Goal: Task Accomplishment & Management: Manage account settings

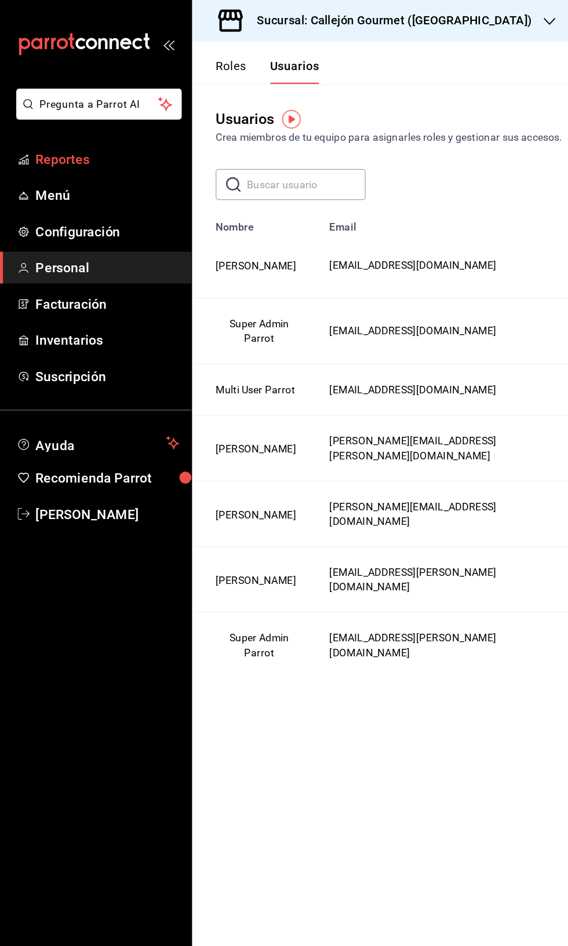
click at [85, 131] on span "Reportes" at bounding box center [84, 125] width 113 height 16
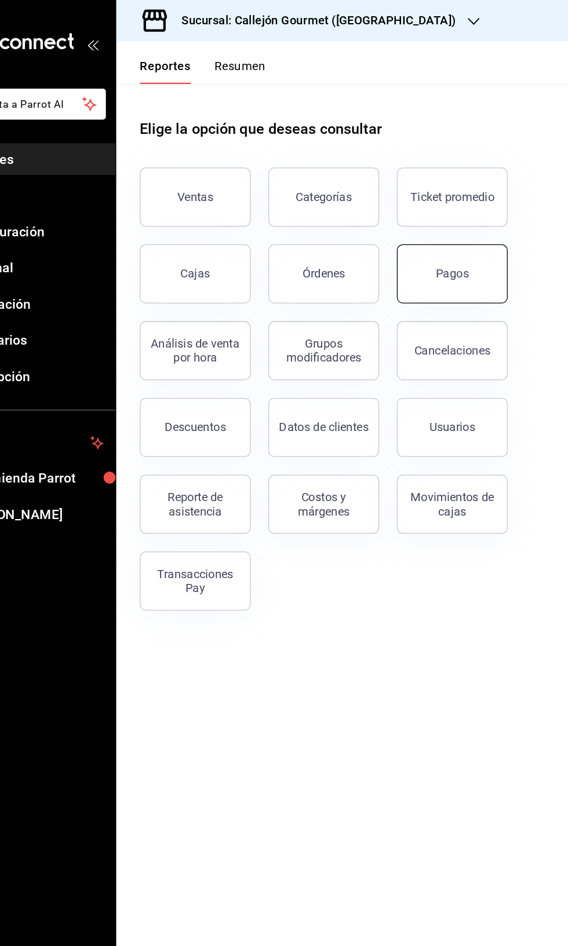
click at [418, 205] on button "Pagos" at bounding box center [414, 215] width 87 height 46
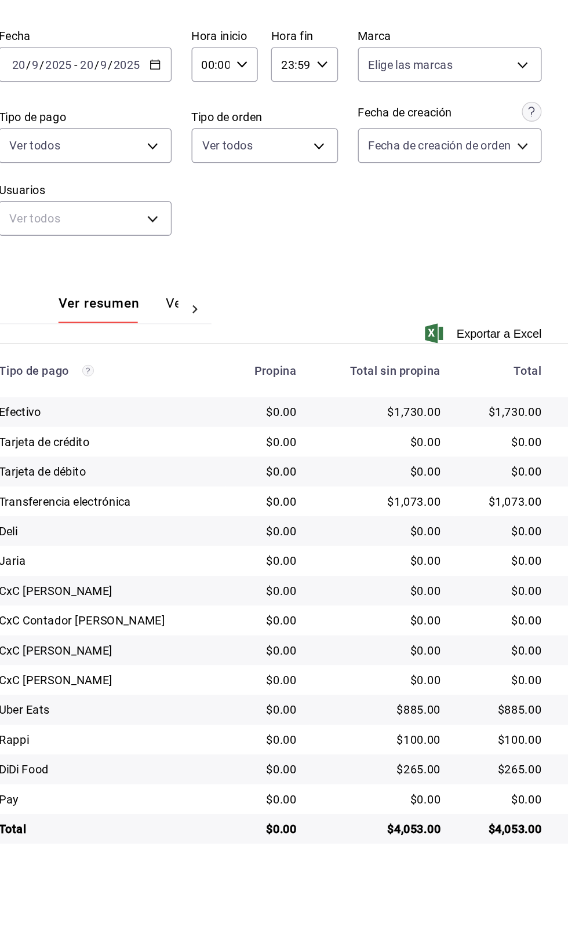
click at [301, 312] on icon at bounding box center [307, 308] width 12 height 12
click at [275, 299] on button "Ver pagos" at bounding box center [273, 308] width 43 height 20
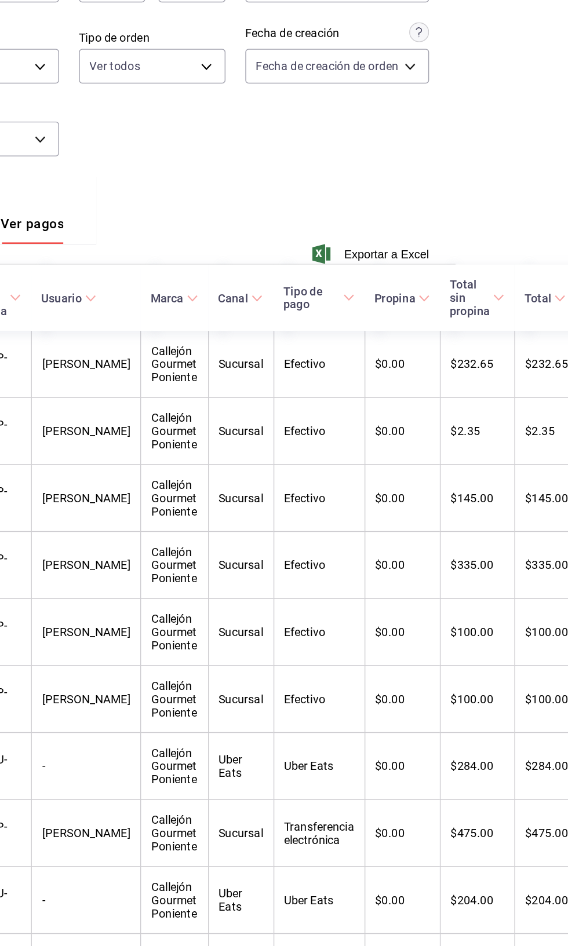
scroll to position [0, 79]
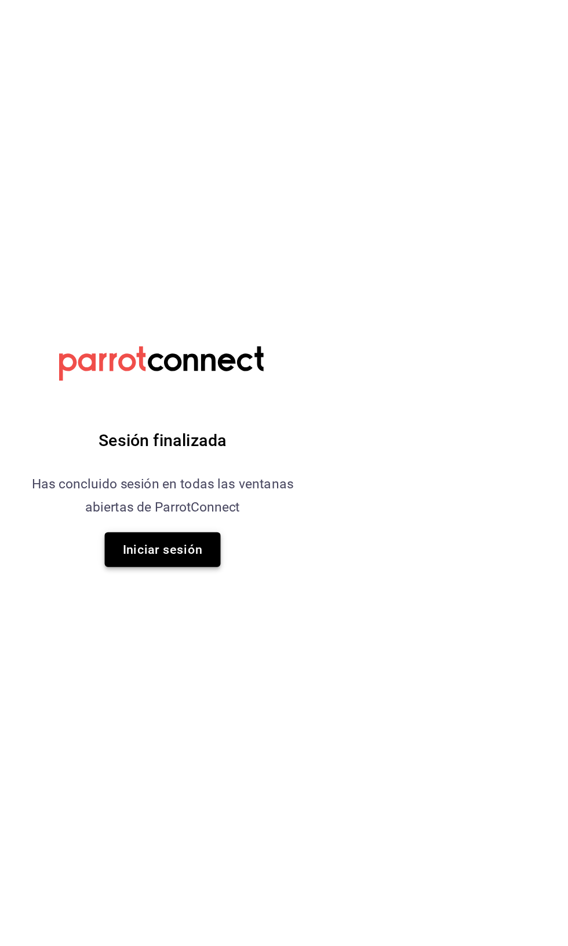
click at [301, 530] on button "Iniciar sesión" at bounding box center [283, 538] width 81 height 24
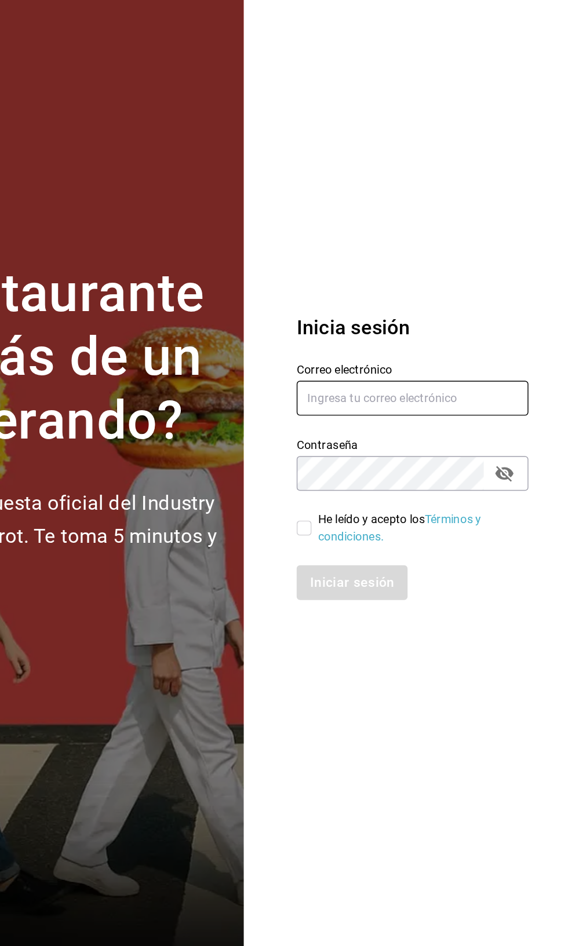
click at [469, 444] on input "text" at bounding box center [459, 432] width 162 height 24
type input "[EMAIL_ADDRESS][PERSON_NAME][DOMAIN_NAME]"
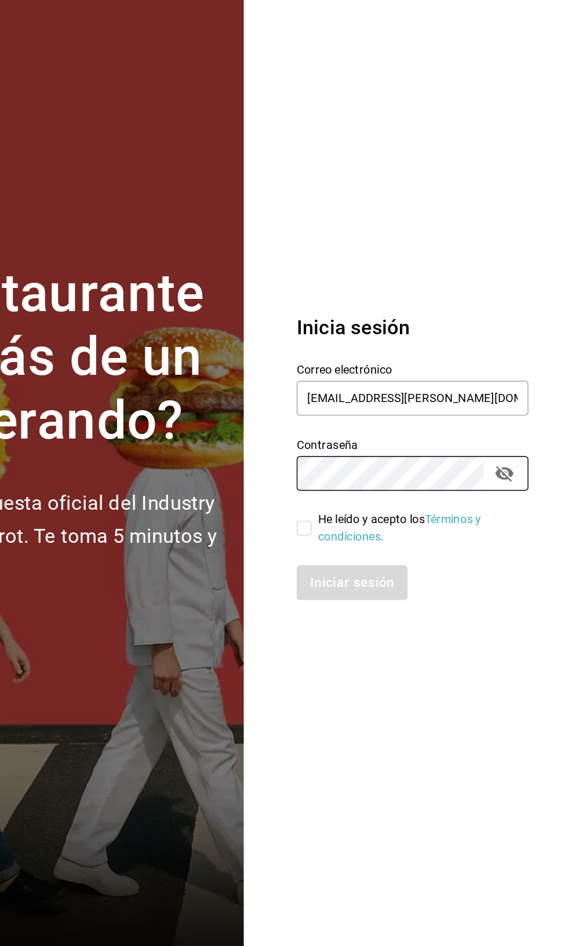
click at [383, 528] on input "He leído y acepto los Términos y condiciones." at bounding box center [383, 523] width 10 height 10
checkbox input "true"
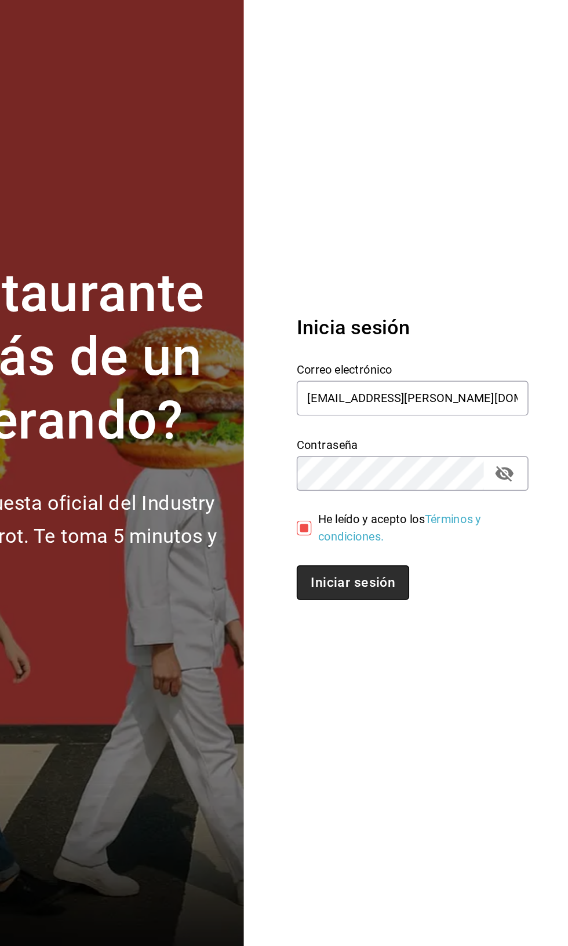
click at [425, 573] on button "Iniciar sesión" at bounding box center [417, 561] width 79 height 24
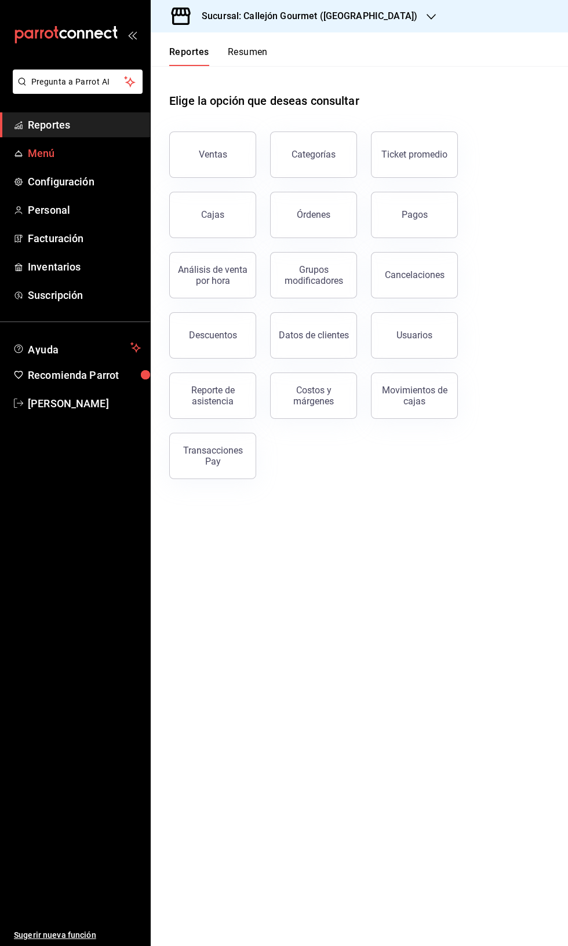
click at [63, 152] on span "Menú" at bounding box center [84, 153] width 113 height 16
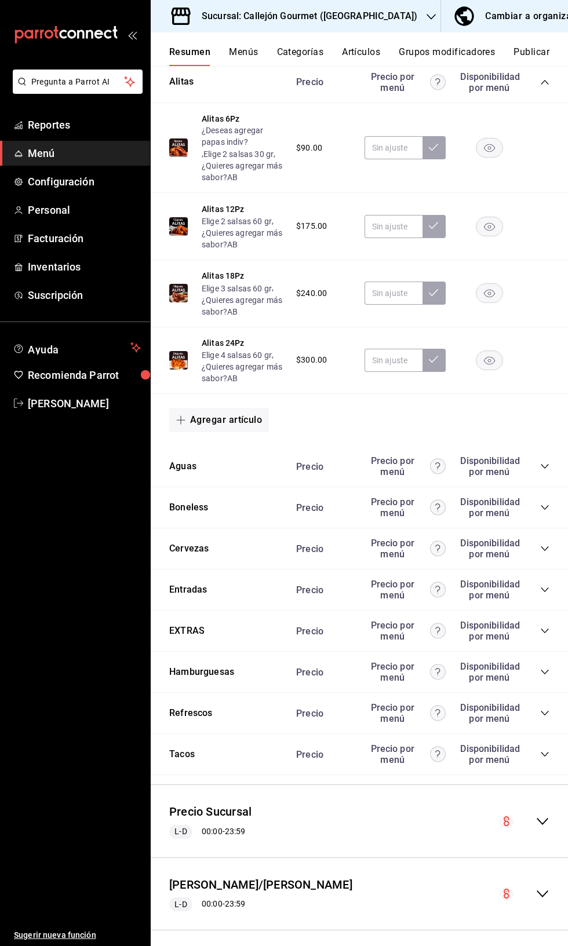
scroll to position [526, 0]
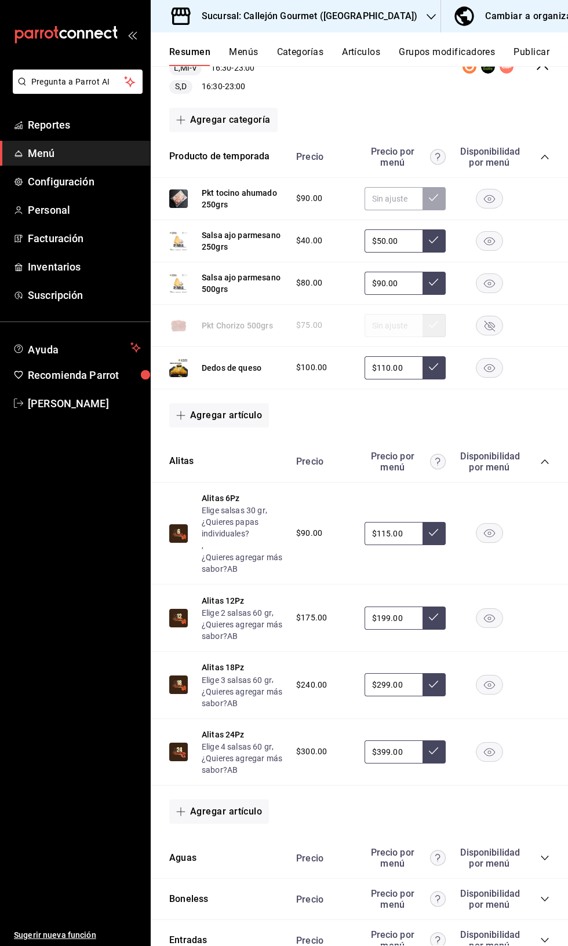
scroll to position [1498, 0]
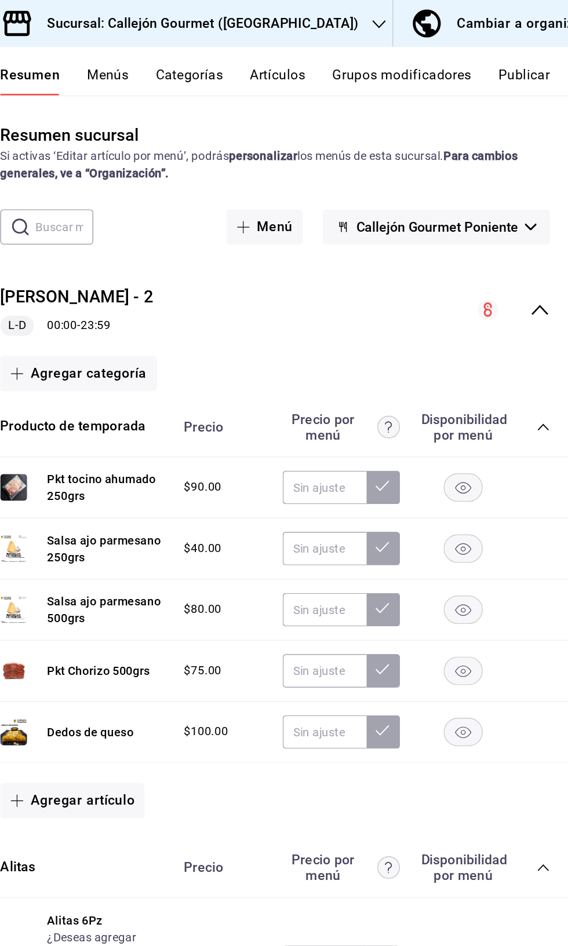
scroll to position [0, 0]
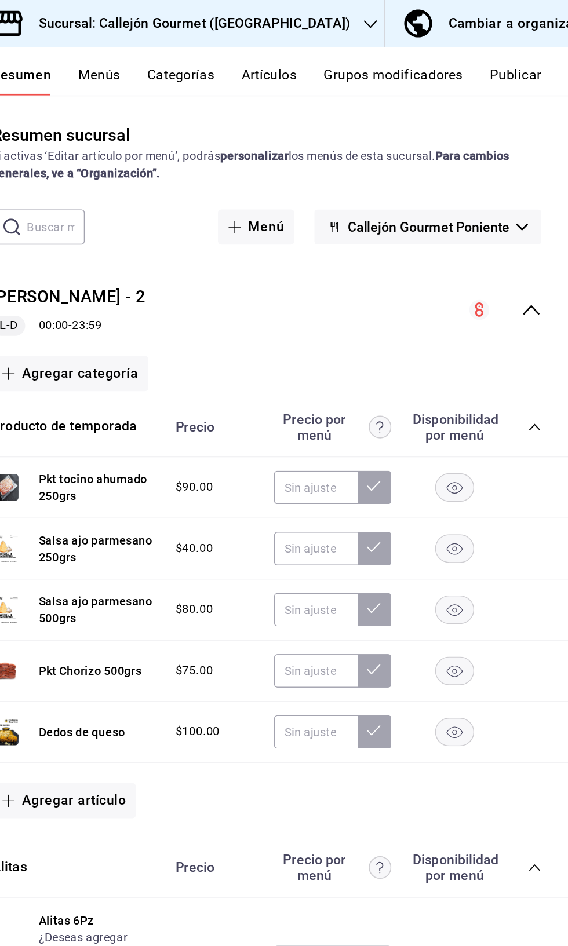
click at [515, 17] on div "Cambiar a organización" at bounding box center [537, 16] width 105 height 16
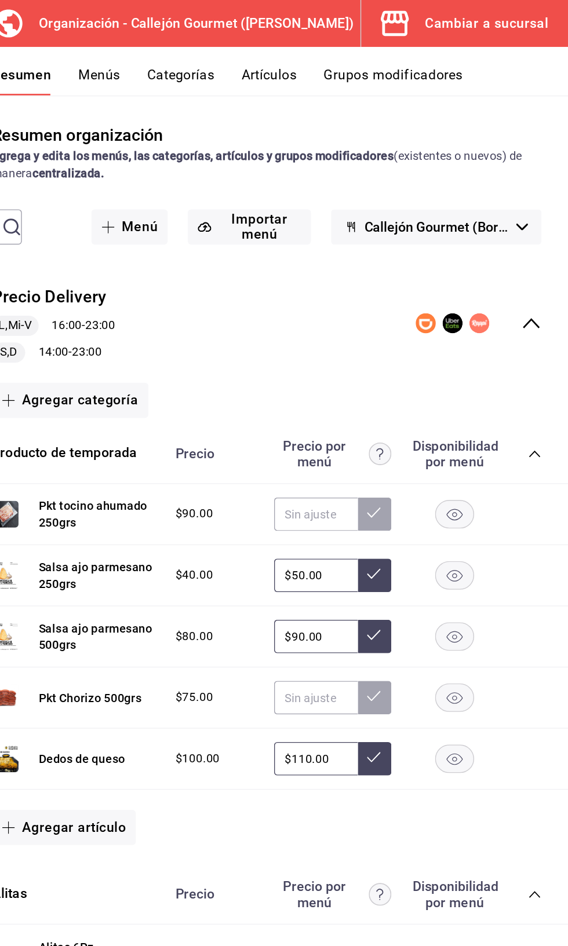
click at [446, 52] on button "Grupos modificadores" at bounding box center [446, 56] width 96 height 20
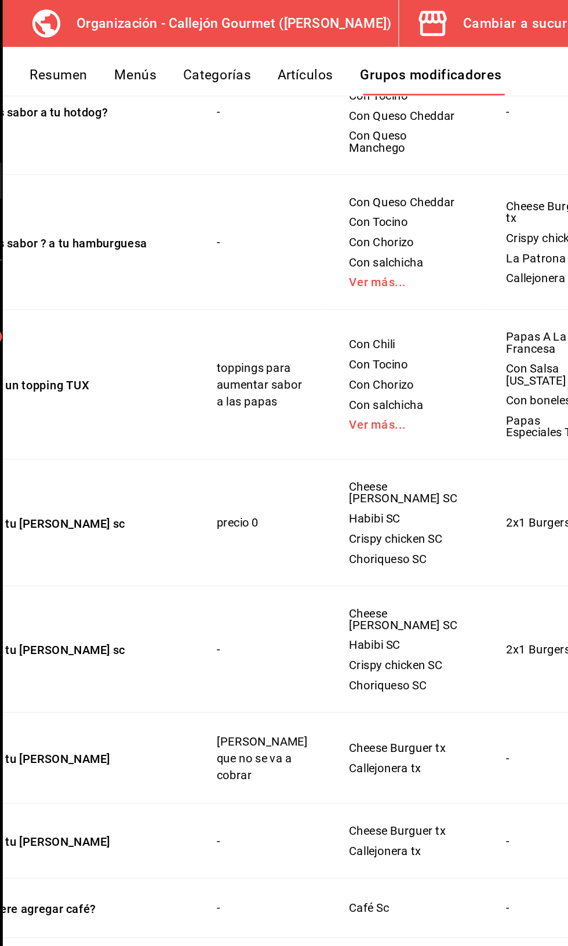
scroll to position [0, 47]
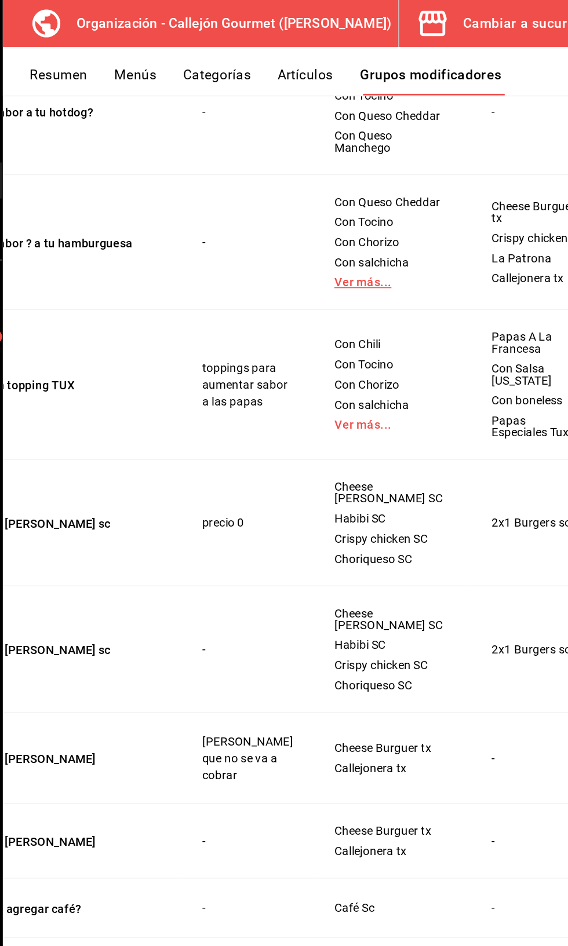
click at [390, 199] on link "Ver más..." at bounding box center [420, 195] width 80 height 8
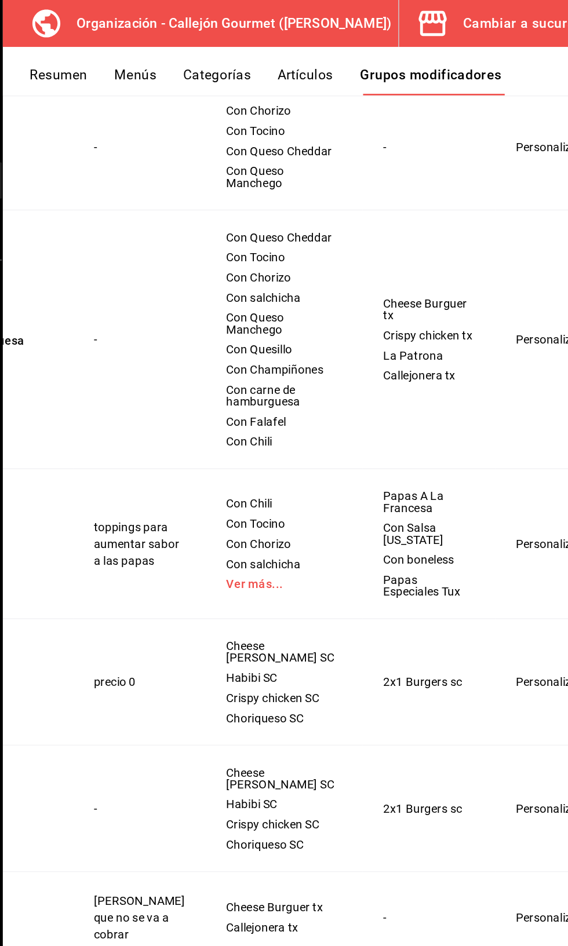
scroll to position [0, 0]
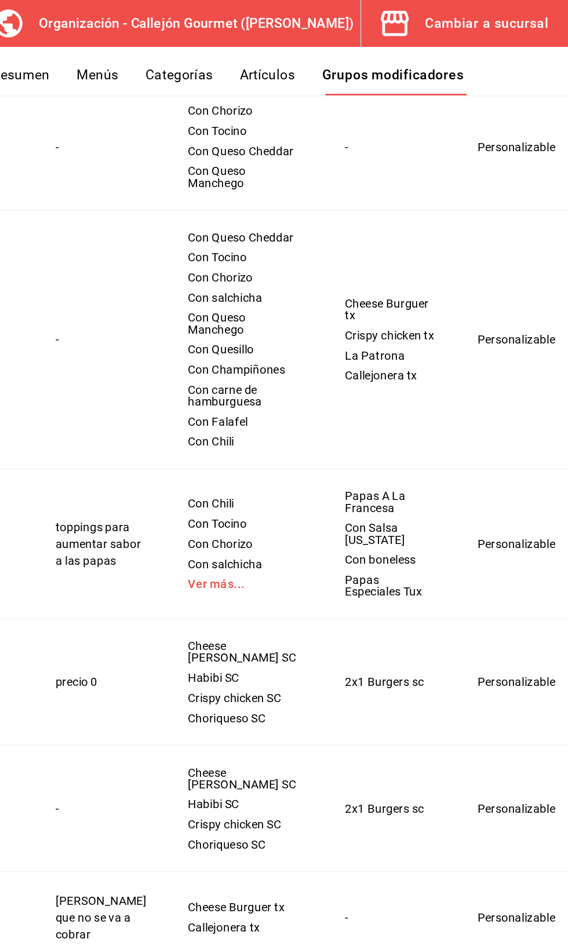
click at [509, 338] on span "Editar" at bounding box center [508, 339] width 30 height 12
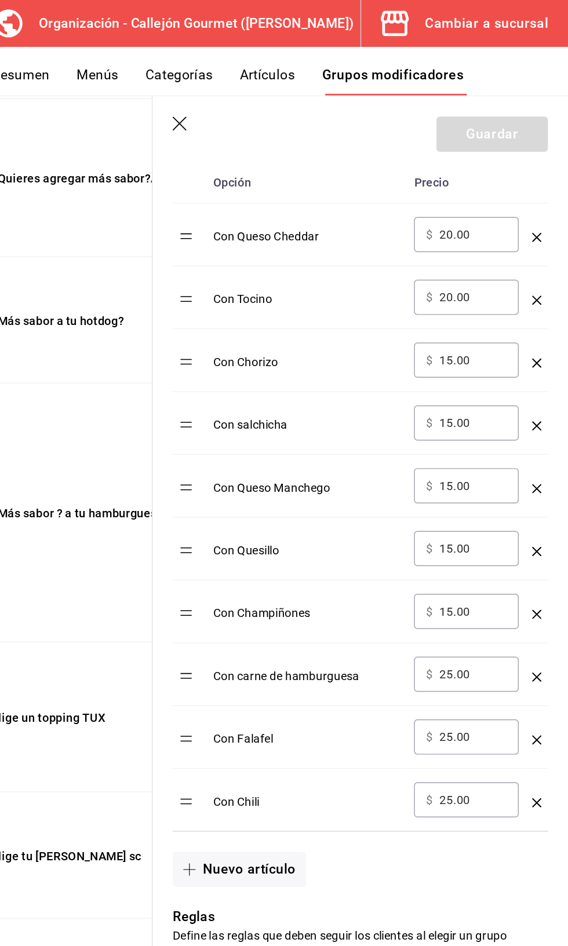
scroll to position [386, 0]
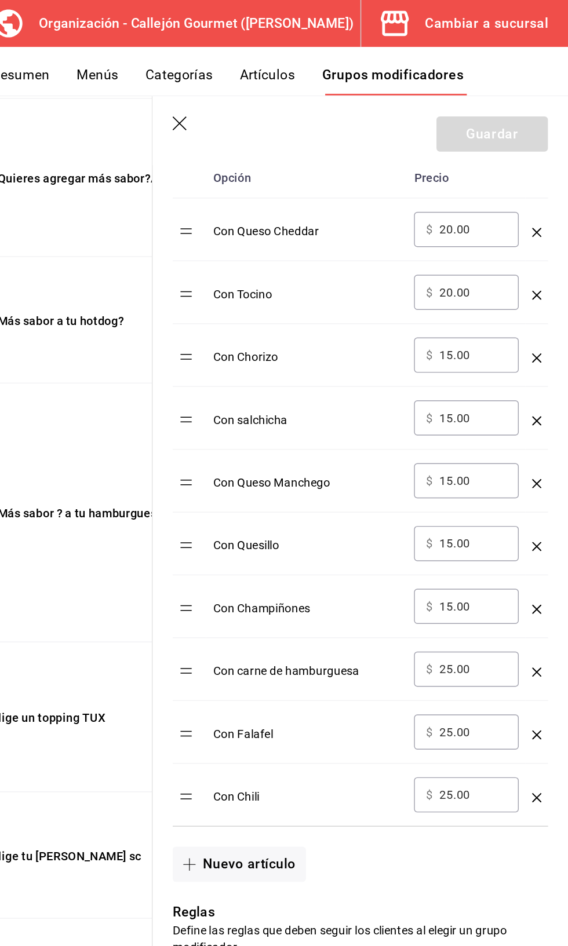
click at [546, 420] on icon "optionsTable" at bounding box center [546, 421] width 6 height 6
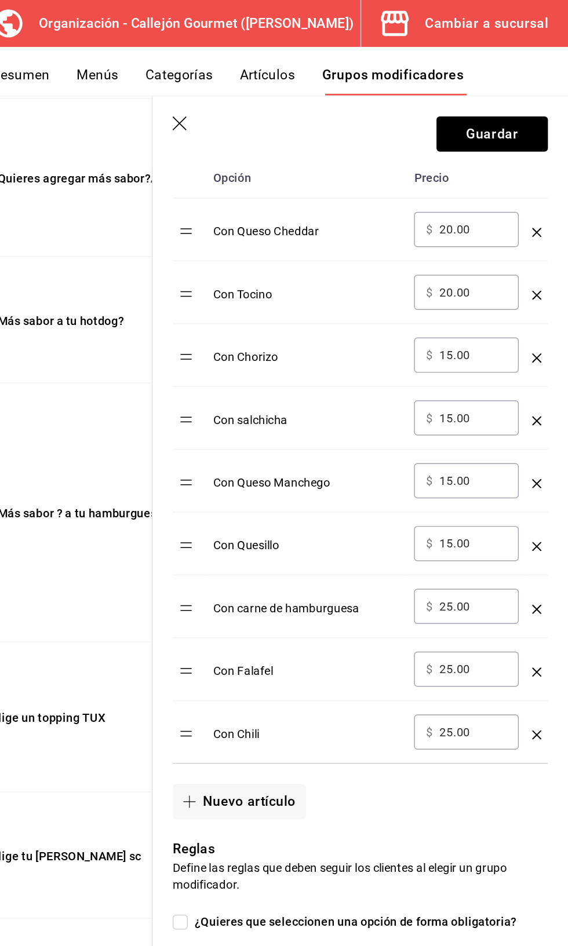
click at [546, 464] on icon "optionsTable" at bounding box center [546, 465] width 6 height 6
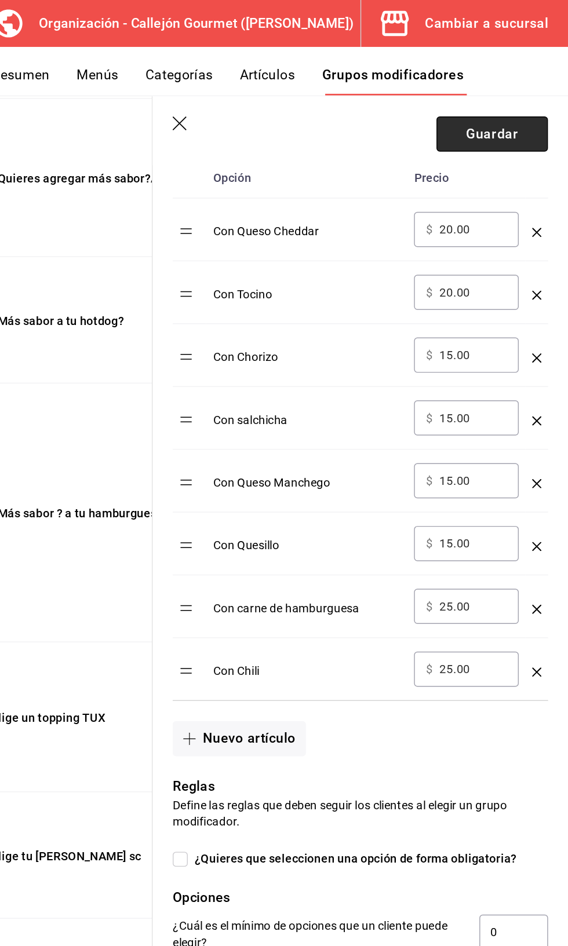
click at [511, 93] on button "Guardar" at bounding box center [515, 92] width 77 height 24
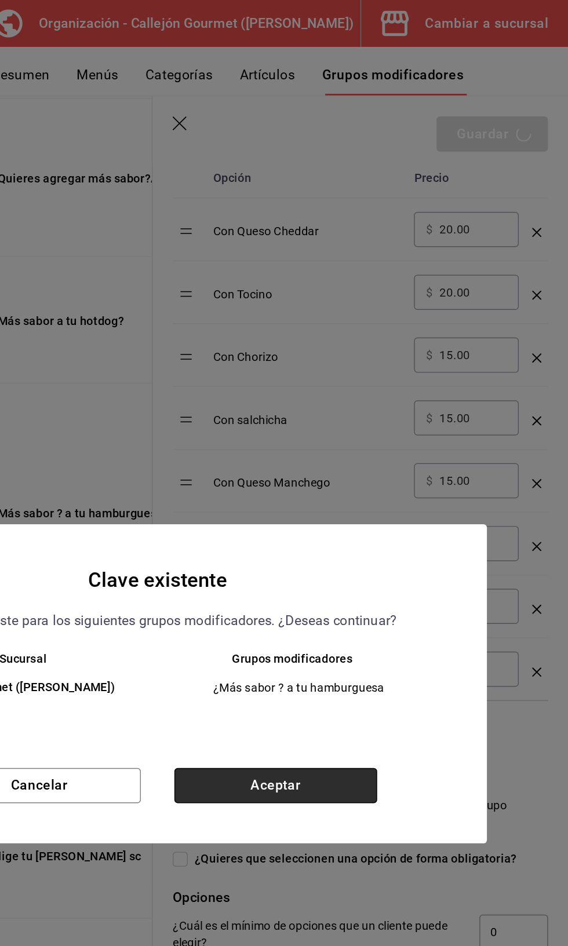
click at [396, 547] on button "Aceptar" at bounding box center [365, 543] width 140 height 24
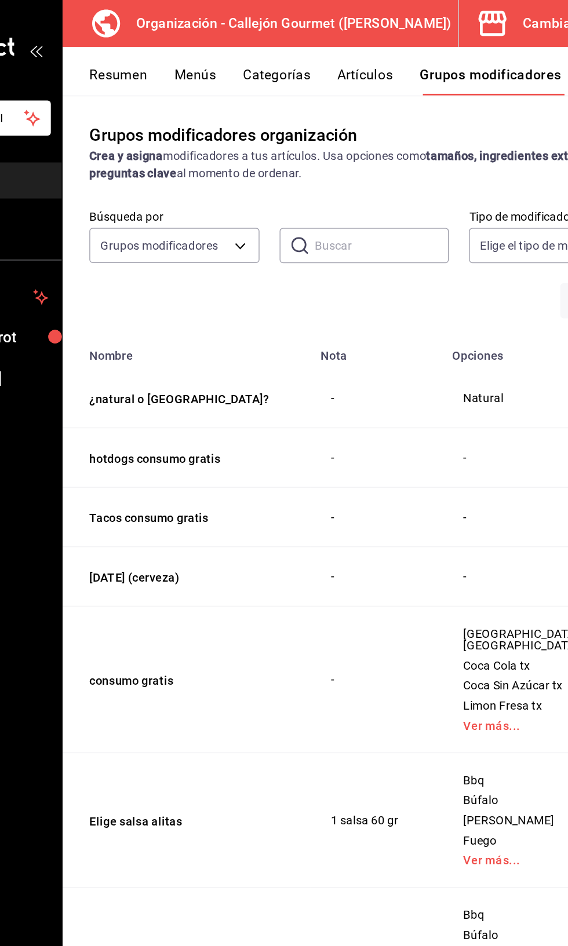
click at [244, 60] on button "Menús" at bounding box center [242, 56] width 29 height 20
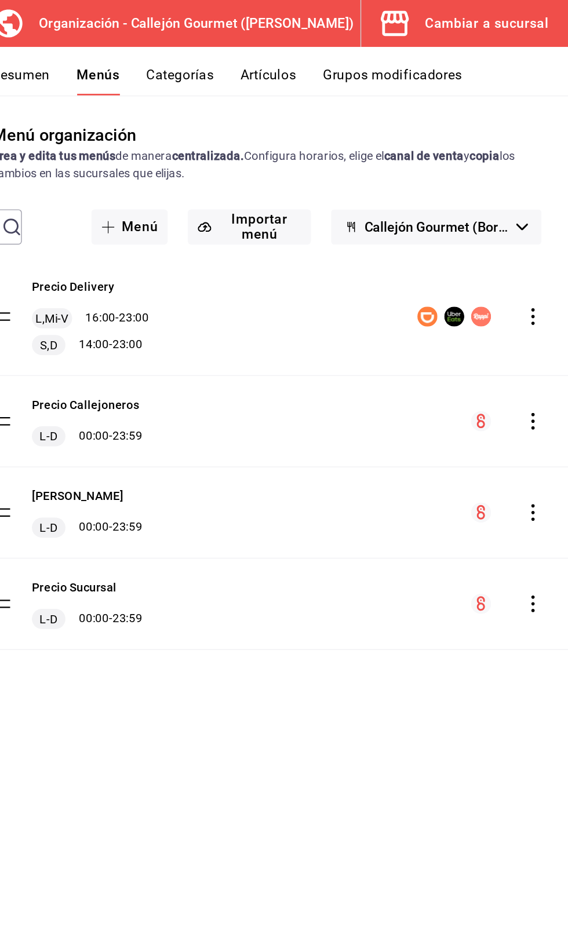
click at [543, 219] on icon "actions" at bounding box center [543, 219] width 2 height 12
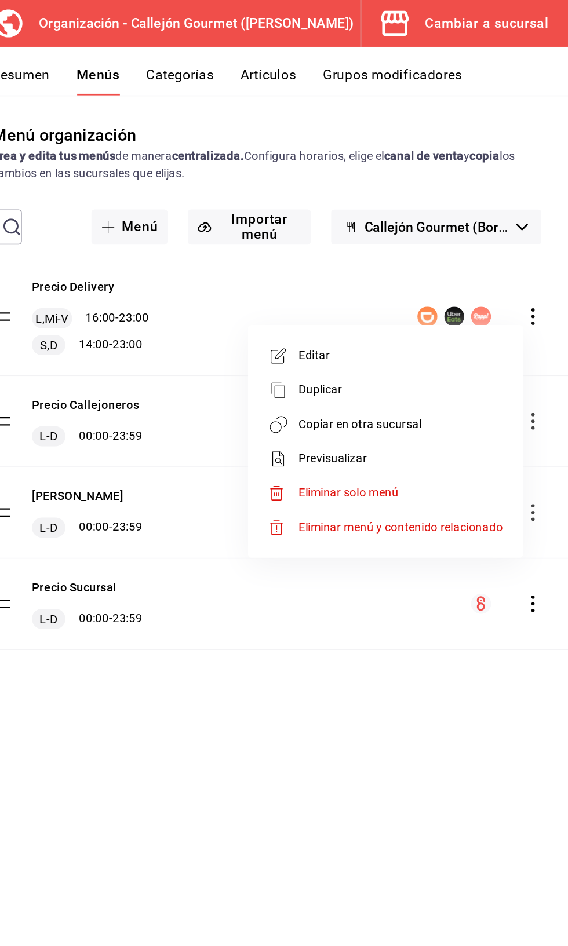
click at [455, 294] on span "Copiar en otra sucursal" at bounding box center [451, 293] width 141 height 12
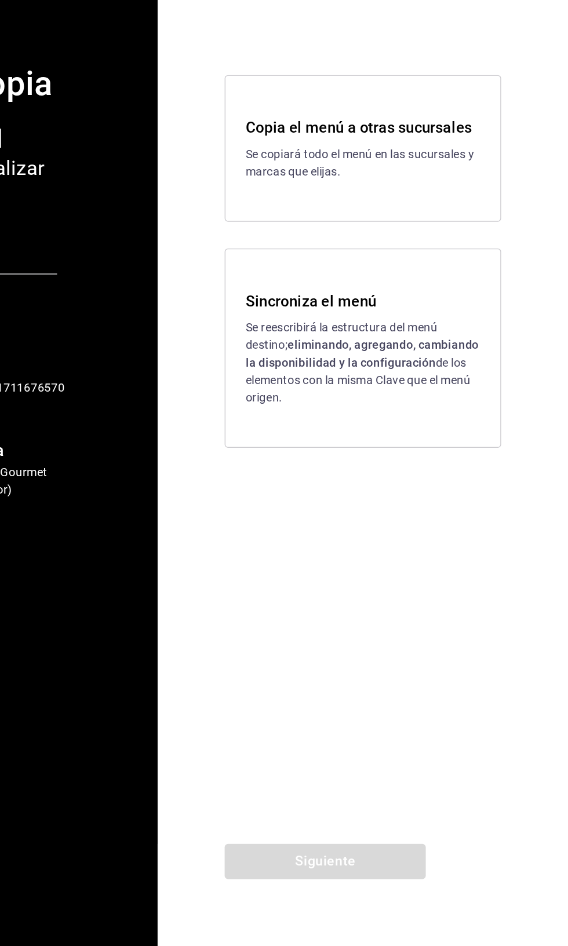
click at [408, 534] on strong "eliminando, agregando, cambiando la disponibilidad y la configuración" at bounding box center [425, 535] width 161 height 21
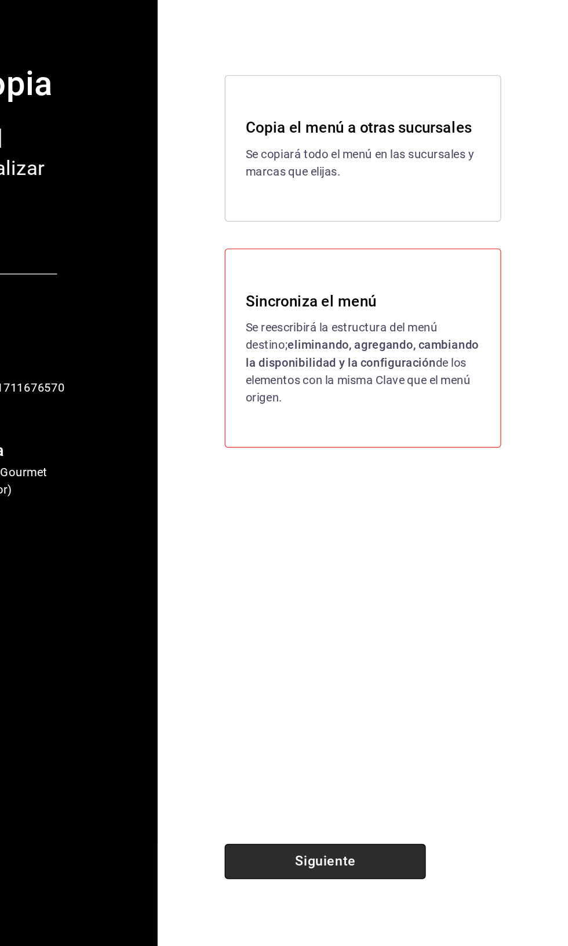
click at [426, 892] on button "Siguiente" at bounding box center [399, 887] width 139 height 24
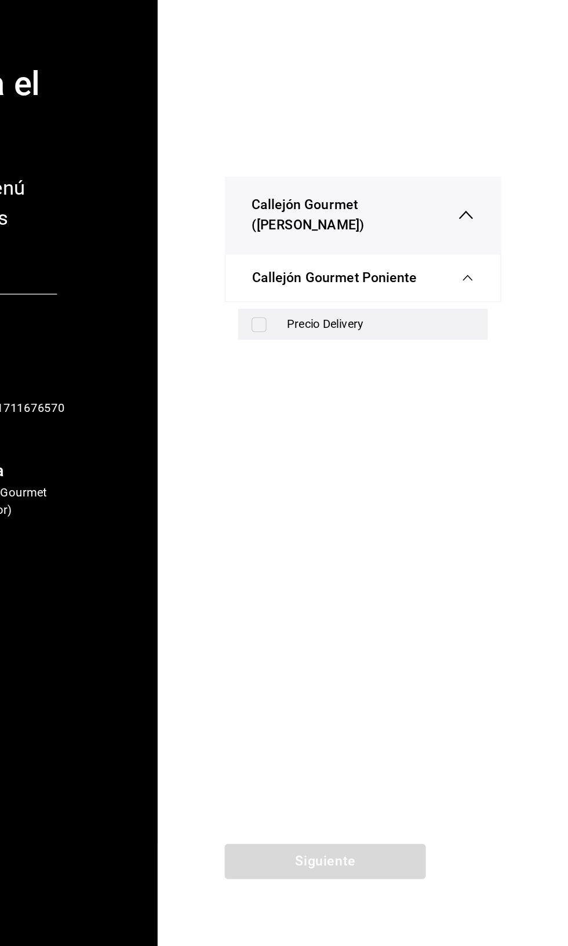
click at [356, 511] on input "checkbox" at bounding box center [354, 516] width 10 height 10
checkbox input "true"
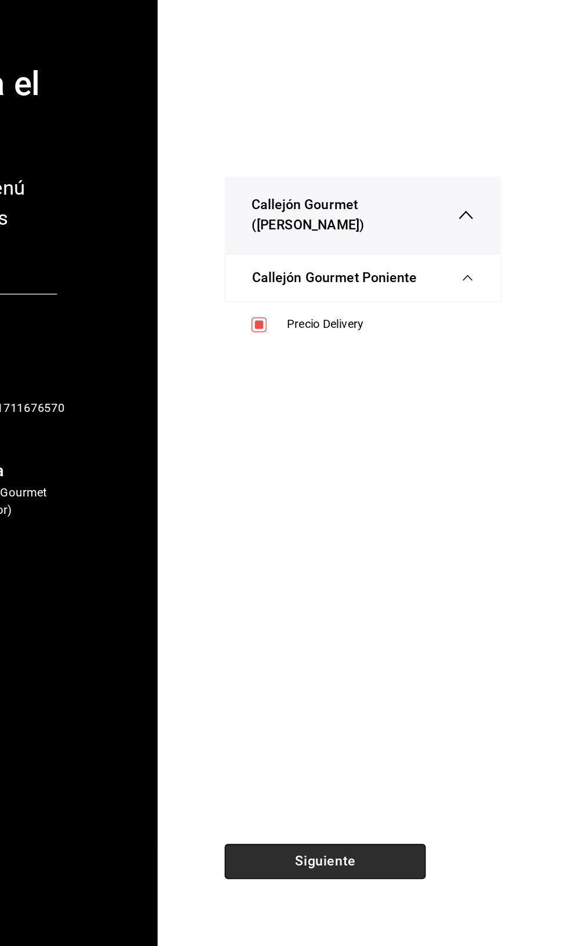
click at [412, 891] on button "Siguiente" at bounding box center [399, 887] width 139 height 24
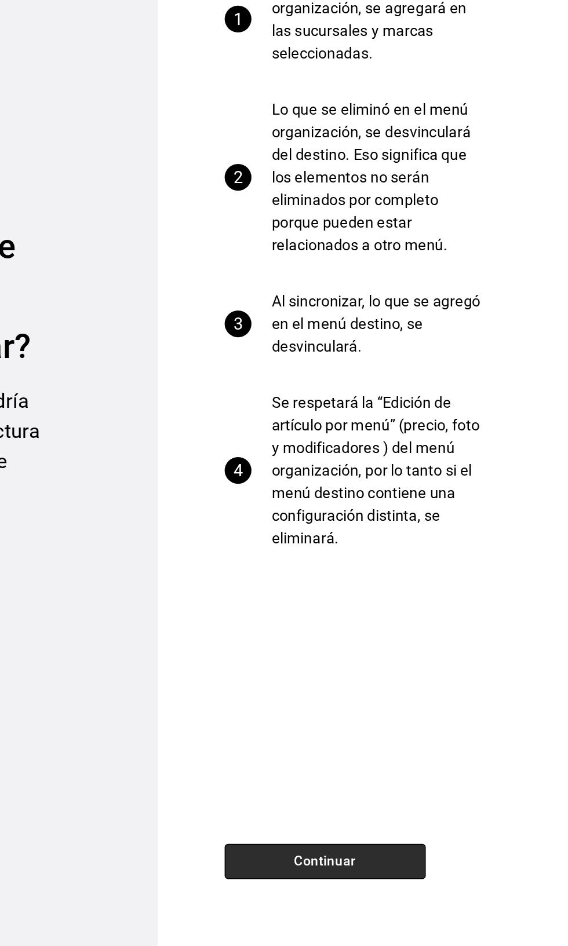
click at [417, 894] on button "Continuar" at bounding box center [399, 887] width 139 height 24
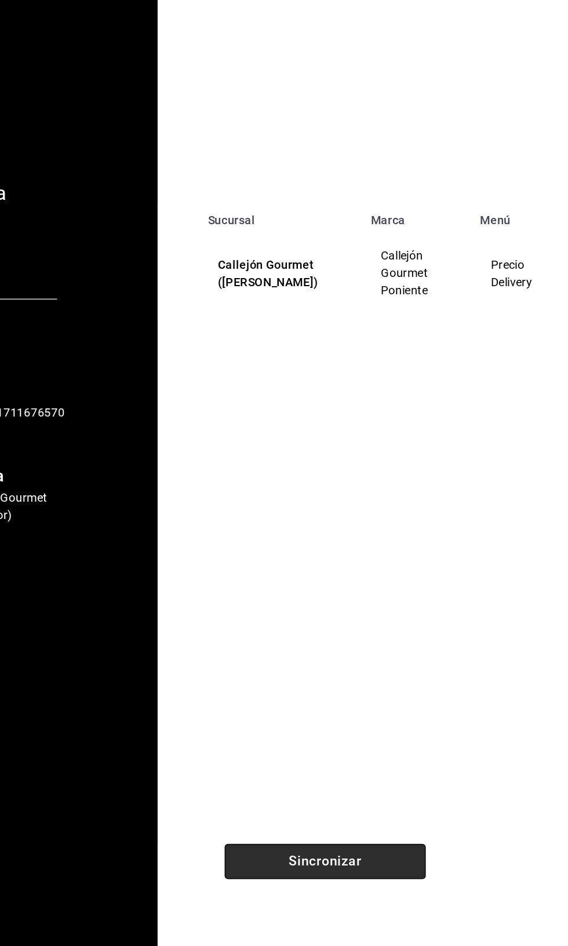
click at [423, 879] on button "Sincronizar" at bounding box center [399, 887] width 139 height 24
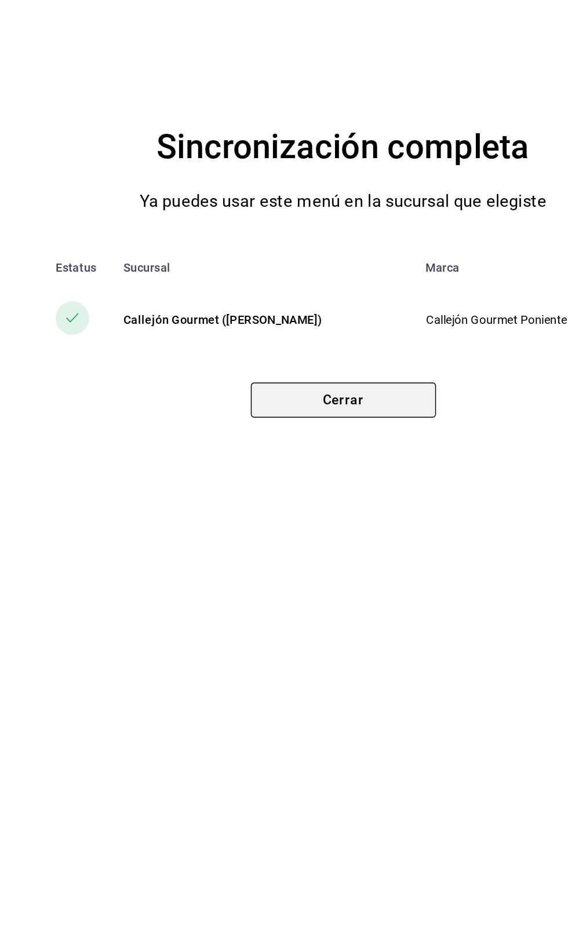
click at [297, 569] on button "Cerrar" at bounding box center [284, 568] width 128 height 24
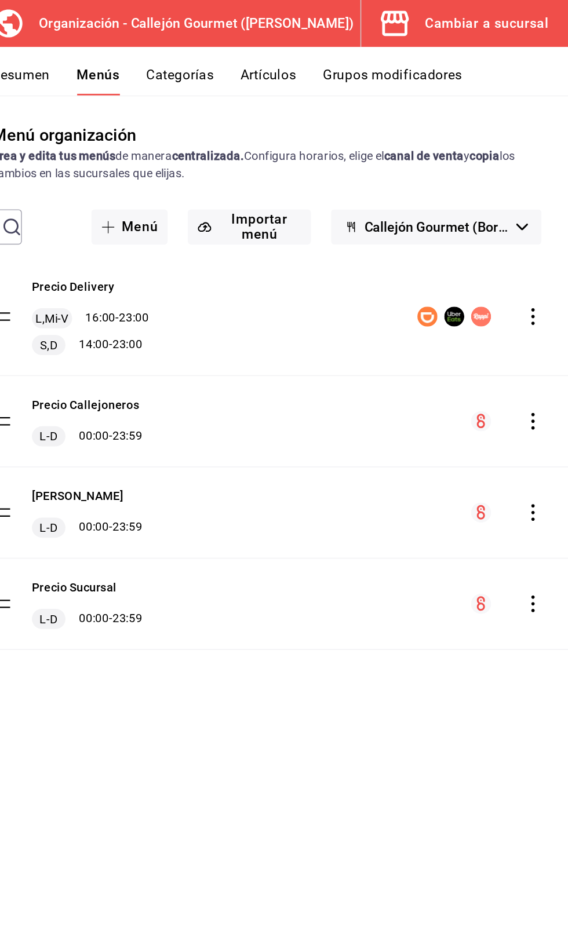
click at [524, 20] on div "Cambiar a sucursal" at bounding box center [511, 16] width 85 height 16
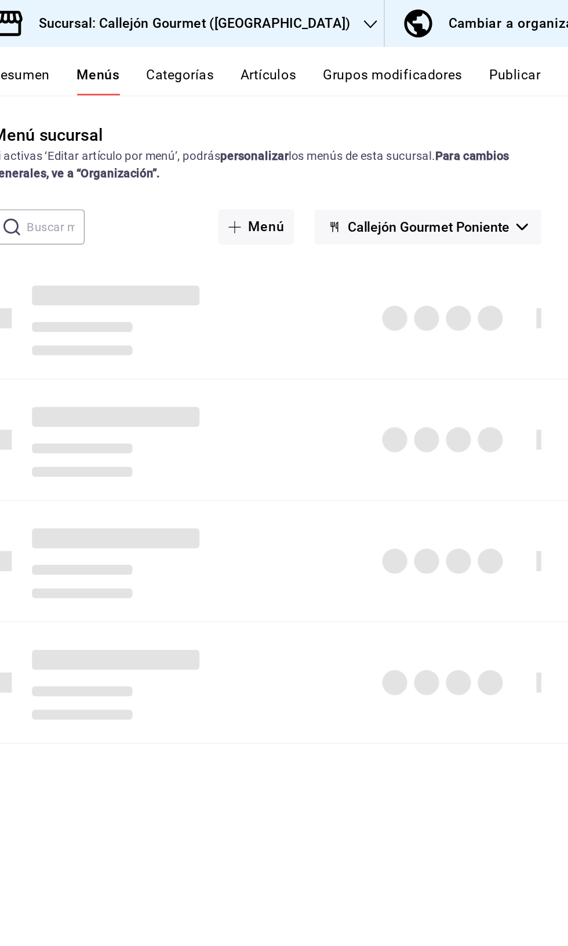
click at [544, 55] on button "Publicar" at bounding box center [531, 56] width 36 height 20
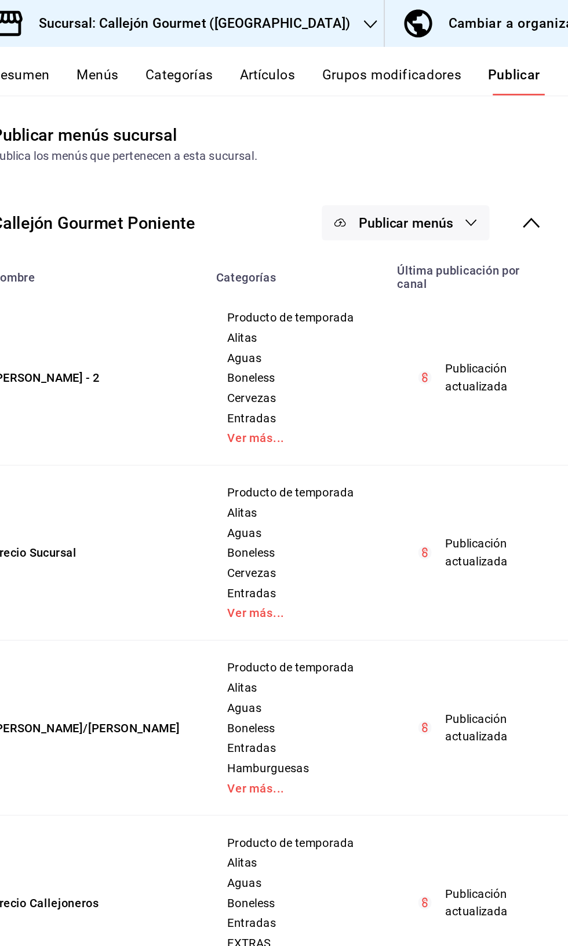
click at [493, 156] on button "Publicar menús" at bounding box center [455, 154] width 116 height 24
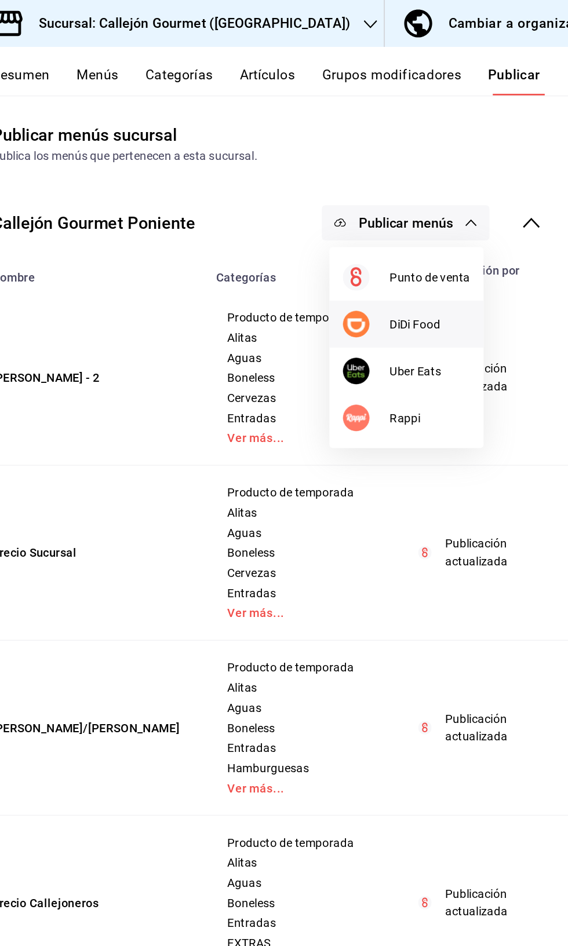
click at [472, 225] on span "DiDi Food" at bounding box center [472, 224] width 56 height 12
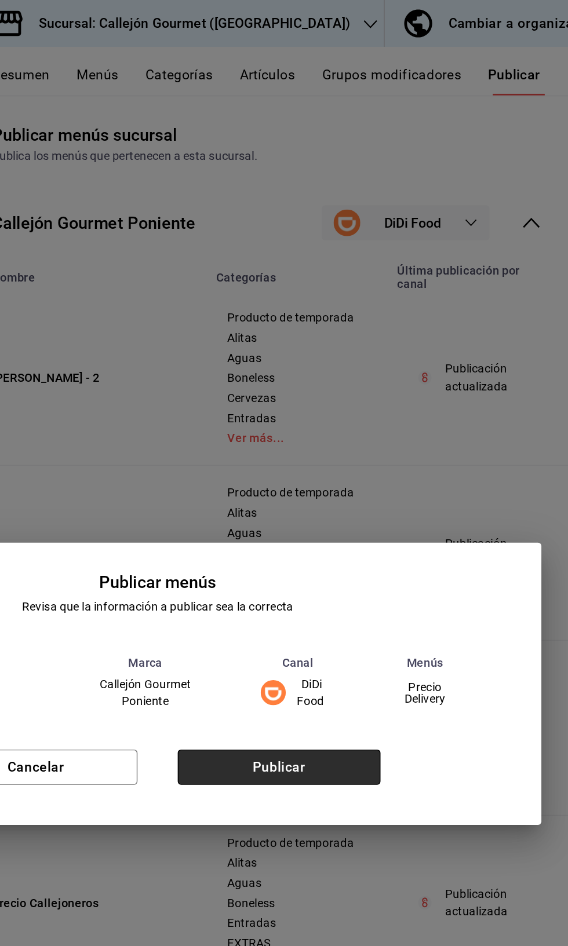
click at [382, 535] on button "Publicar" at bounding box center [368, 530] width 140 height 24
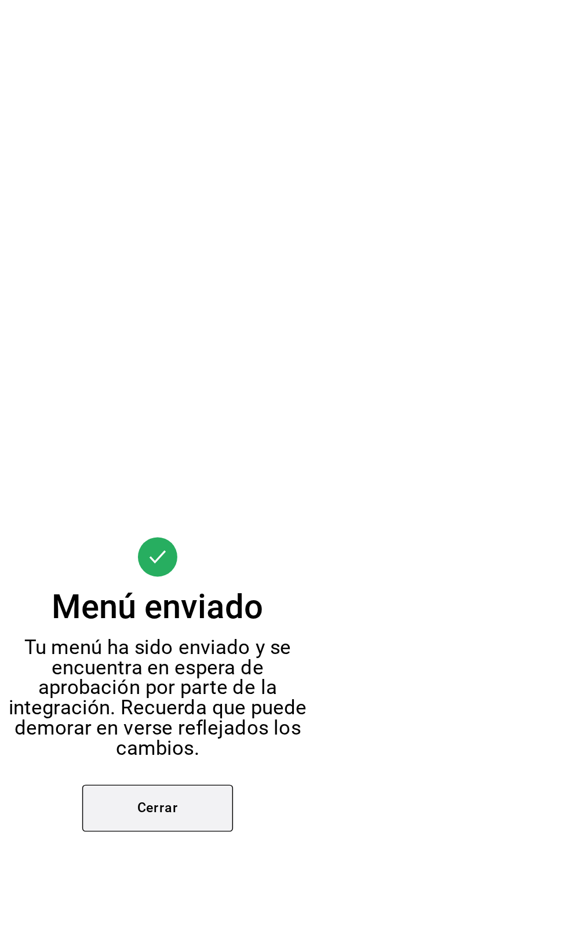
click at [287, 571] on button "Cerrar" at bounding box center [284, 559] width 104 height 32
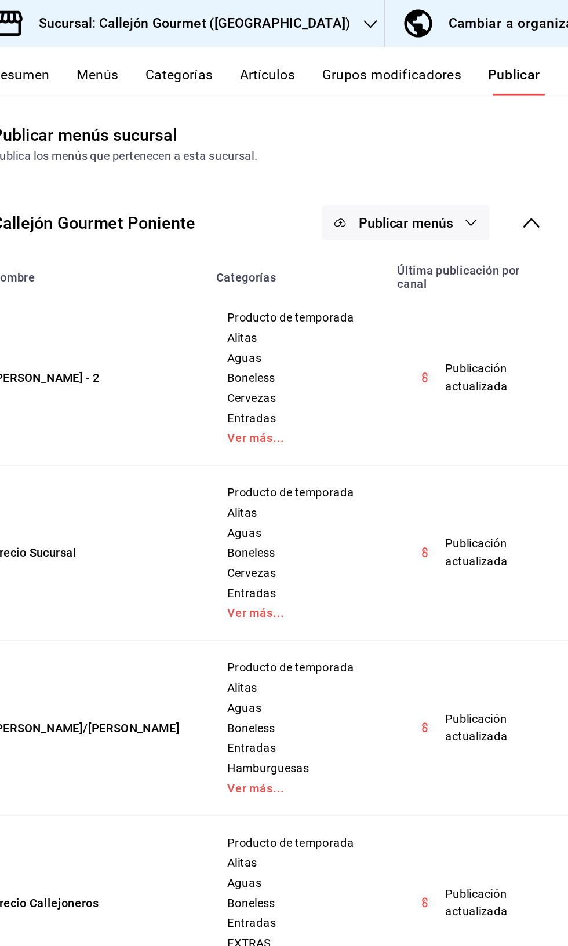
click at [487, 154] on span "Publicar menús" at bounding box center [455, 154] width 65 height 11
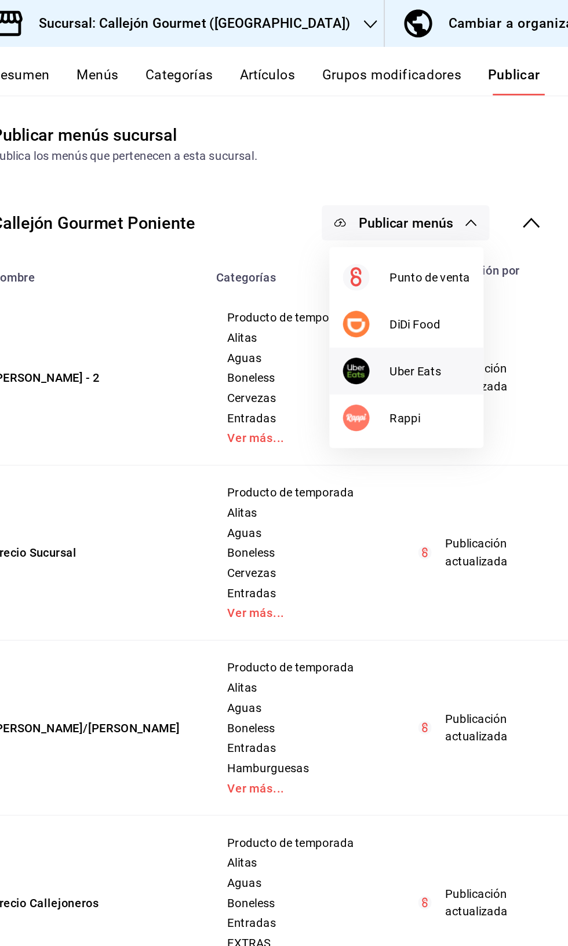
click at [451, 259] on span "Uber Eats" at bounding box center [472, 257] width 56 height 12
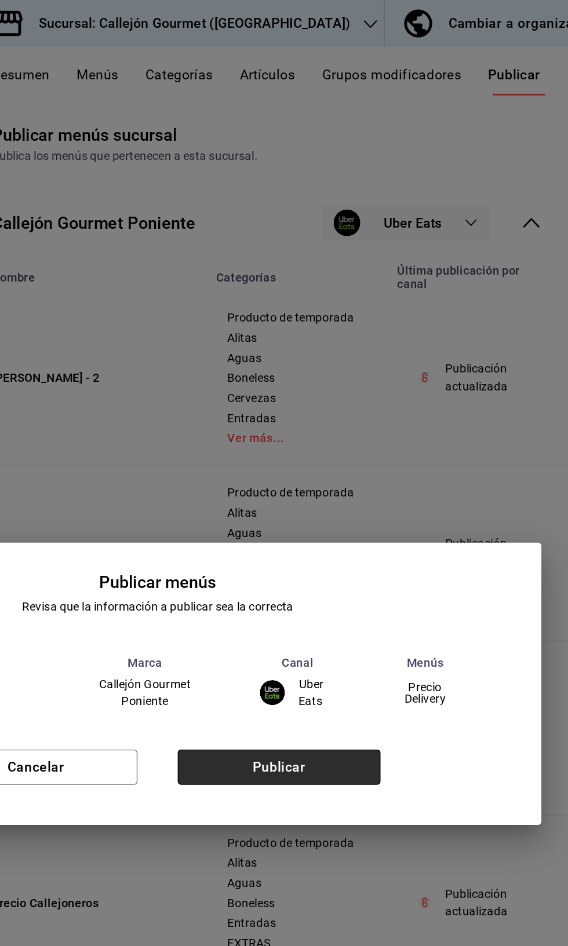
click at [385, 540] on button "Publicar" at bounding box center [368, 530] width 140 height 24
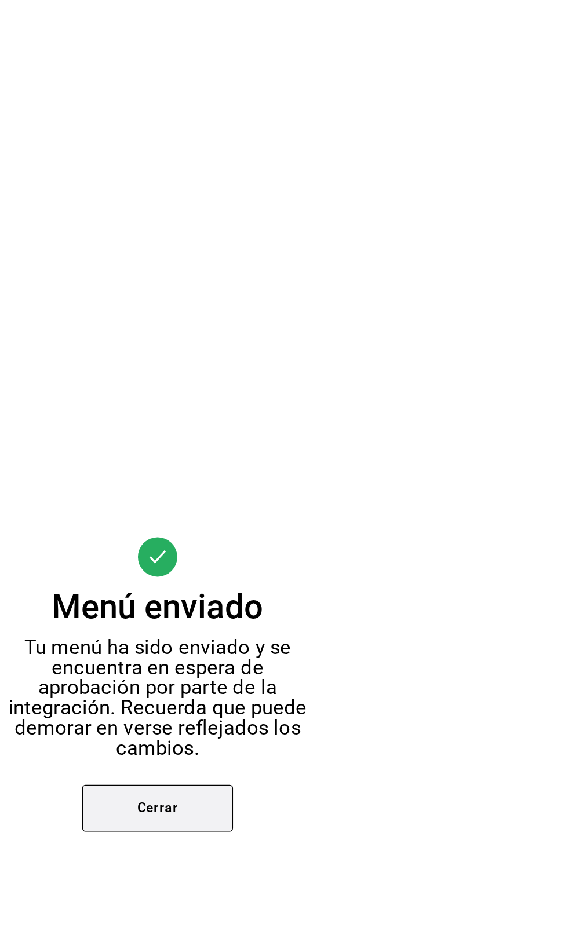
click at [287, 573] on button "Cerrar" at bounding box center [284, 559] width 104 height 32
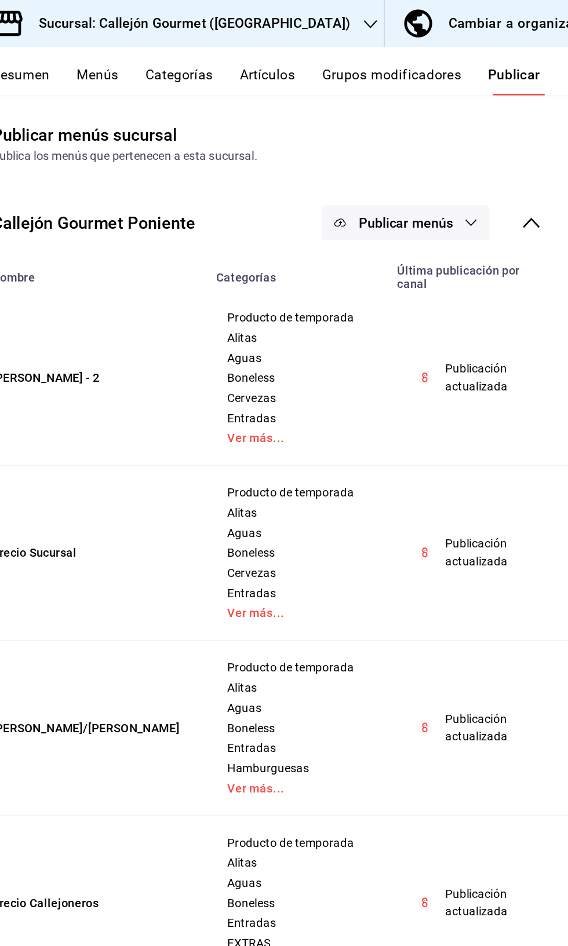
click at [489, 164] on button "Publicar menús" at bounding box center [455, 154] width 116 height 24
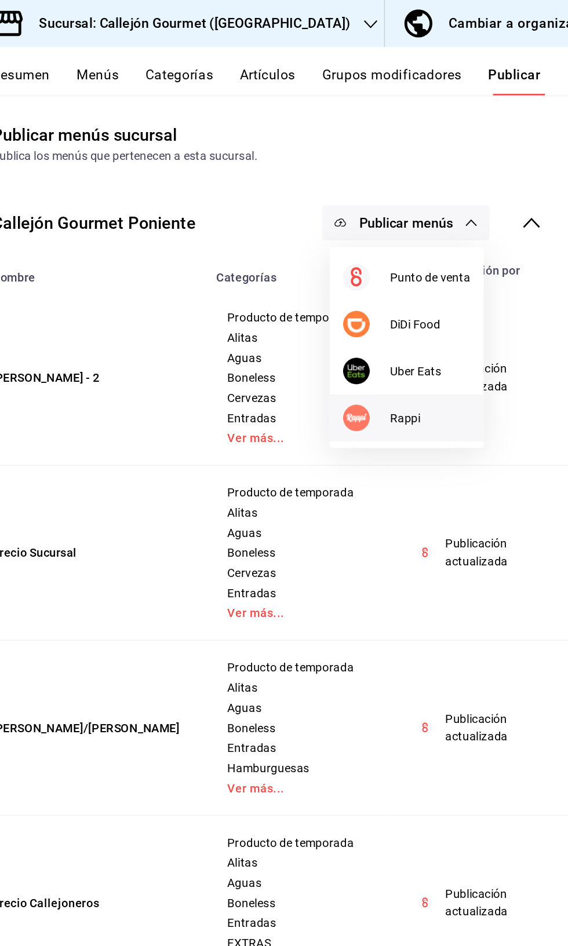
click at [456, 294] on span "Rappi" at bounding box center [472, 289] width 56 height 12
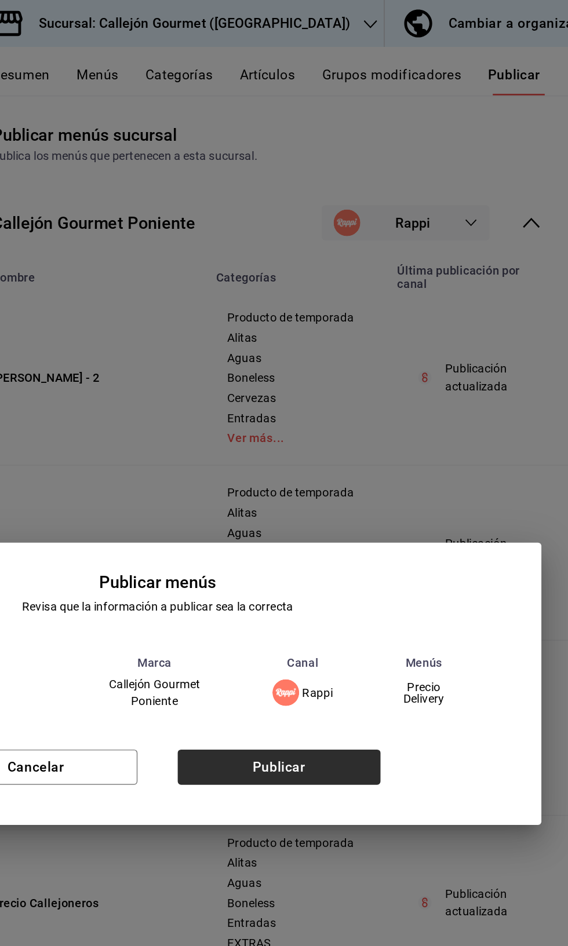
click at [386, 535] on button "Publicar" at bounding box center [368, 530] width 140 height 24
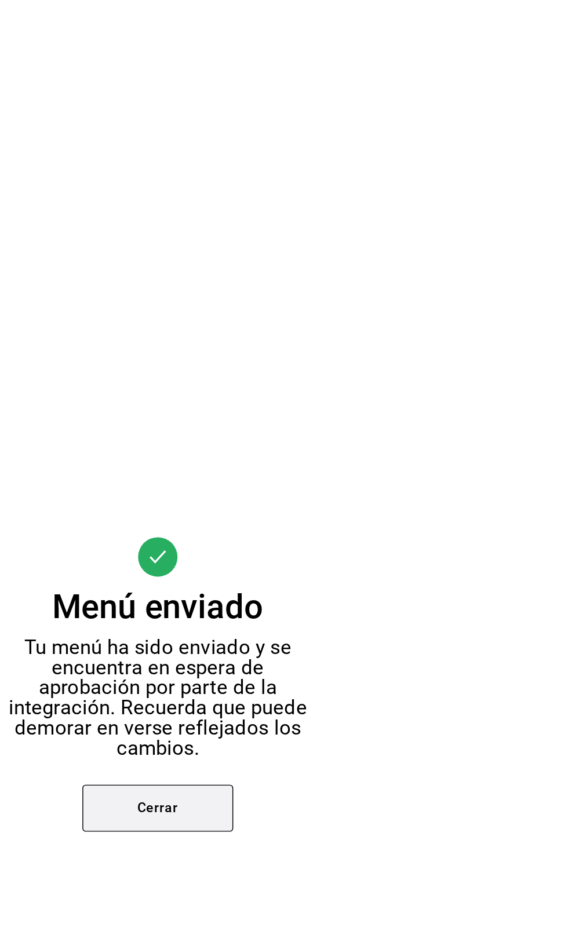
click at [288, 561] on button "Cerrar" at bounding box center [284, 559] width 104 height 32
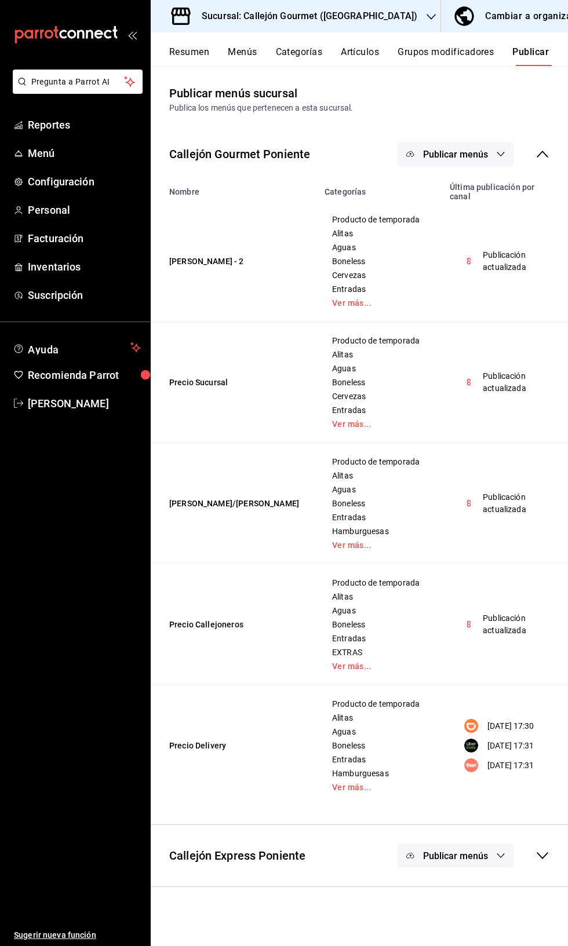
click at [508, 20] on div "Cambiar a organización" at bounding box center [537, 16] width 105 height 16
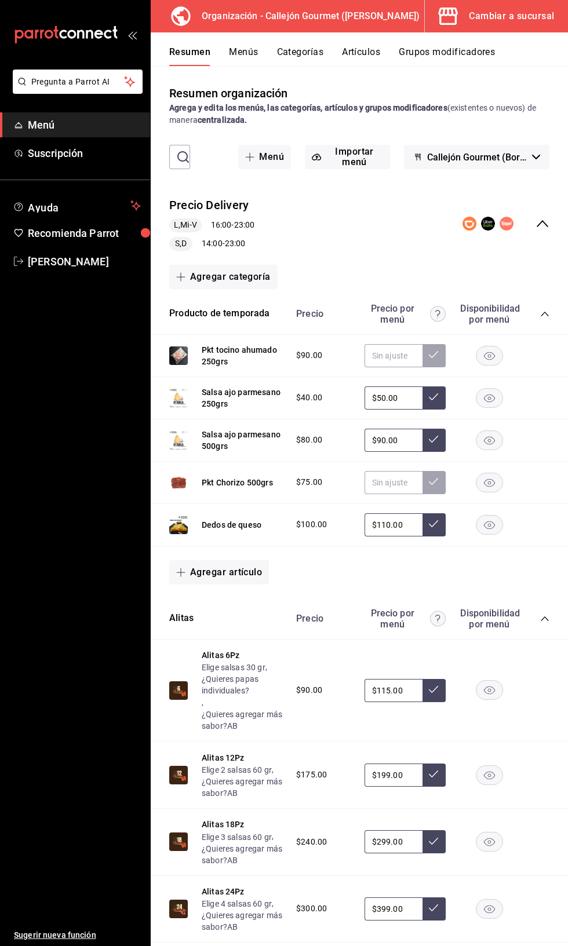
click at [535, 236] on div "Precio Delivery L,Mi-V 16:00 - 23:00 S,D 14:00 - 23:00" at bounding box center [359, 224] width 417 height 72
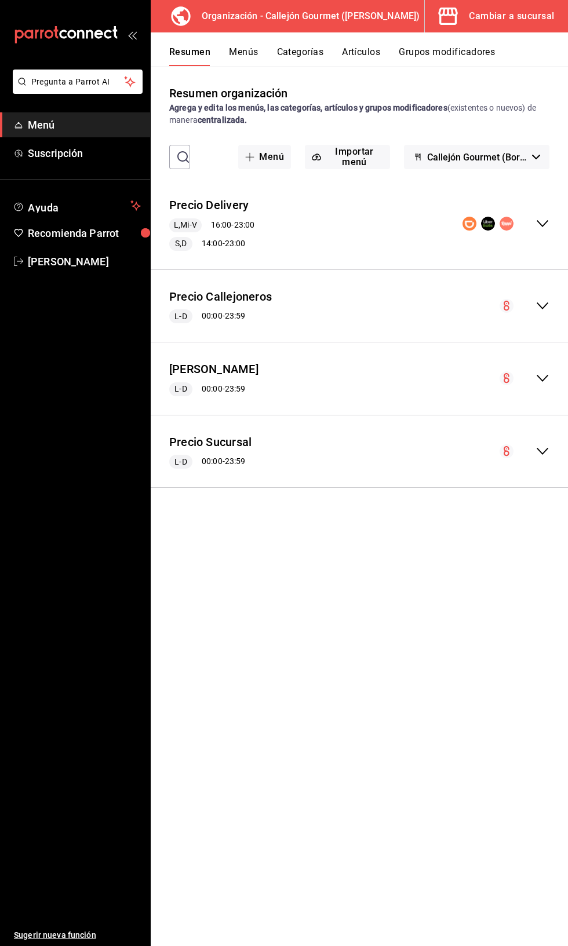
click at [537, 217] on icon "collapse-menu-row" at bounding box center [542, 224] width 14 height 14
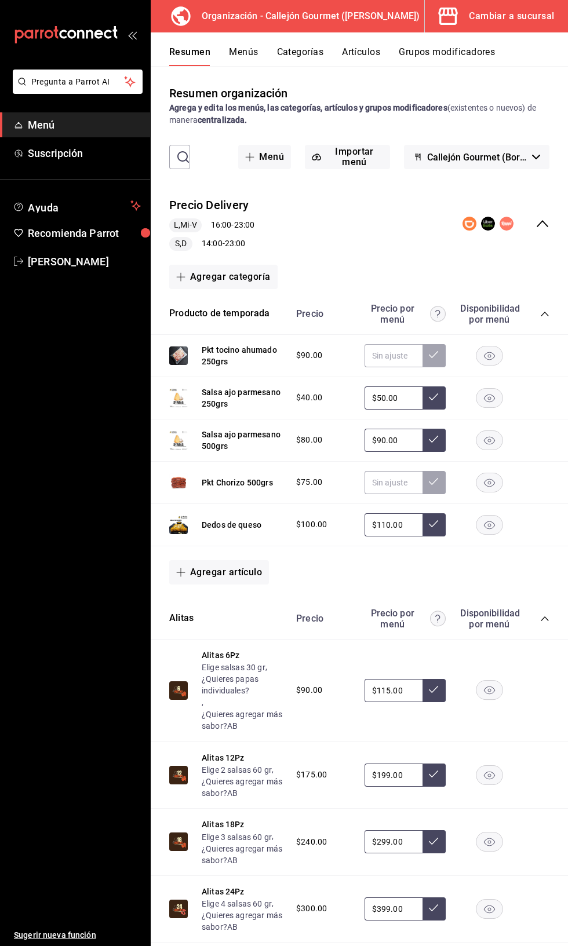
click at [441, 26] on icon "button" at bounding box center [447, 16] width 23 height 23
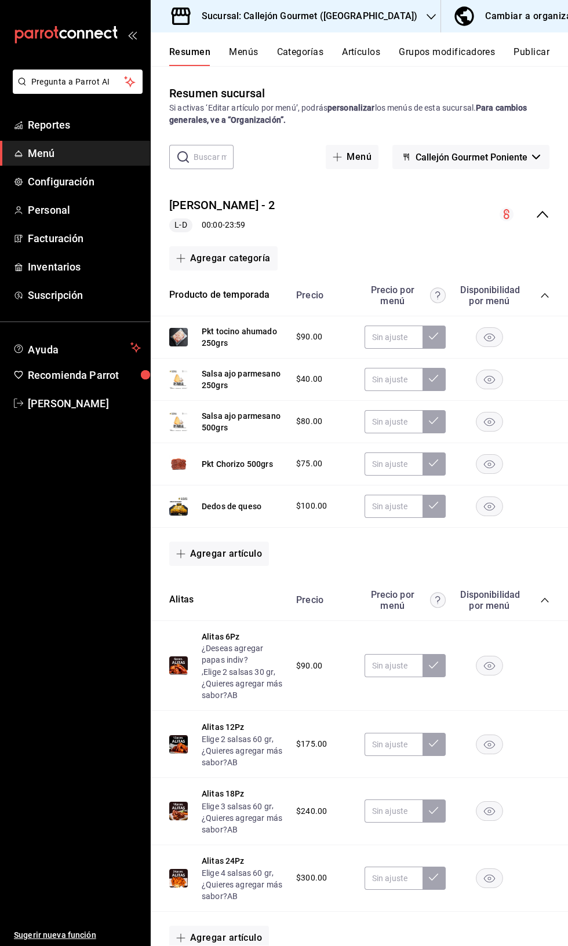
click at [546, 207] on div "collapse-menu-row" at bounding box center [524, 214] width 50 height 14
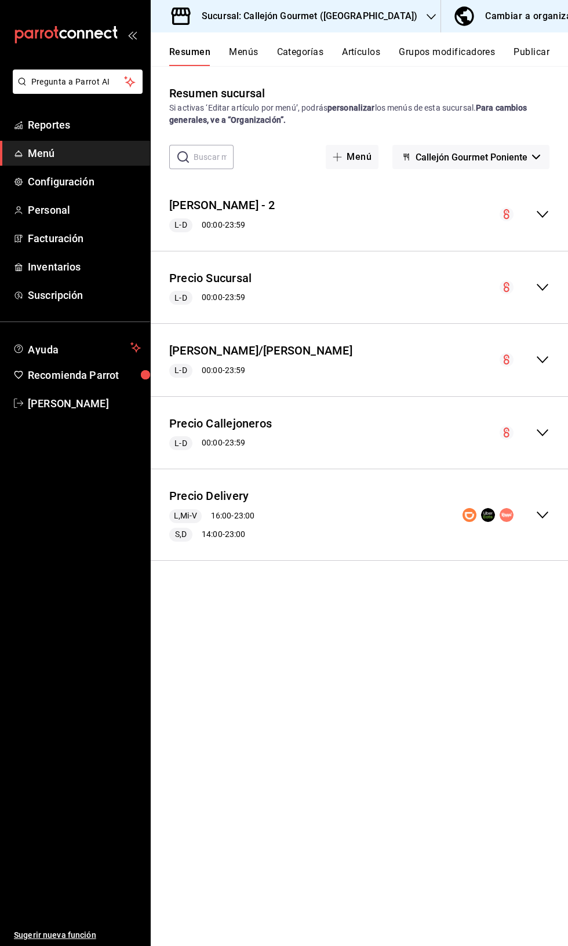
click at [535, 527] on div "Precio Delivery L,Mi-V 16:00 - 23:00 S,D 14:00 - 23:00" at bounding box center [359, 514] width 417 height 72
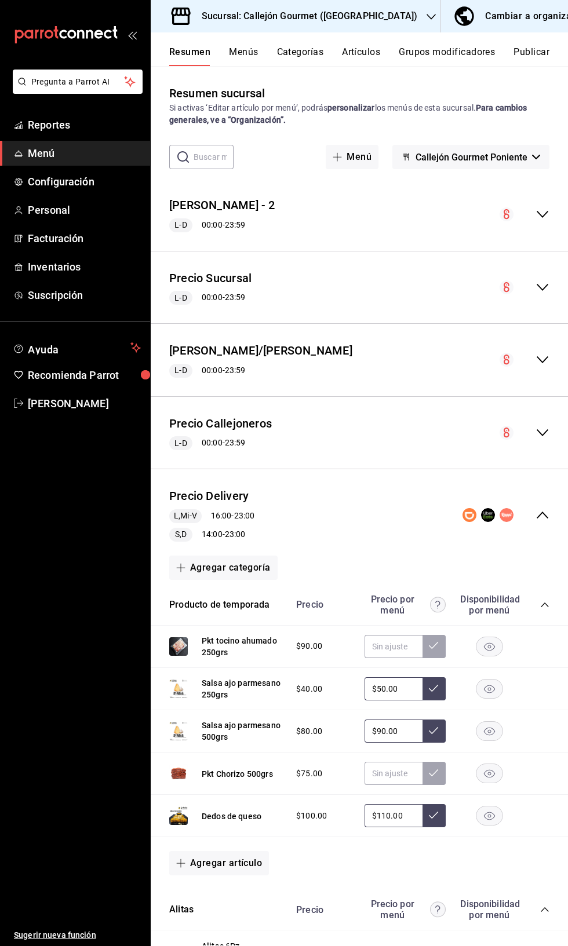
click at [448, 31] on button "Cambiar a organización" at bounding box center [522, 16] width 163 height 32
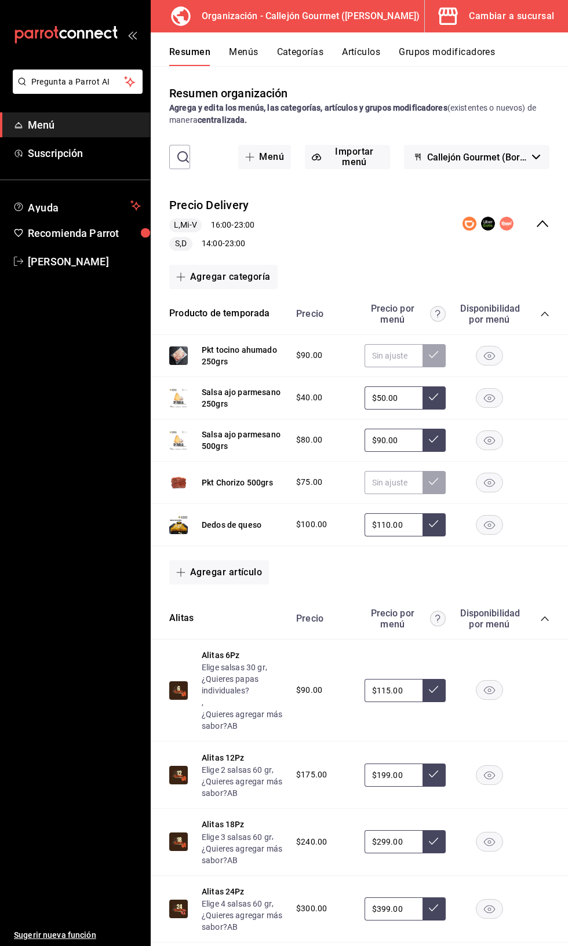
click at [443, 57] on button "Grupos modificadores" at bounding box center [446, 56] width 96 height 20
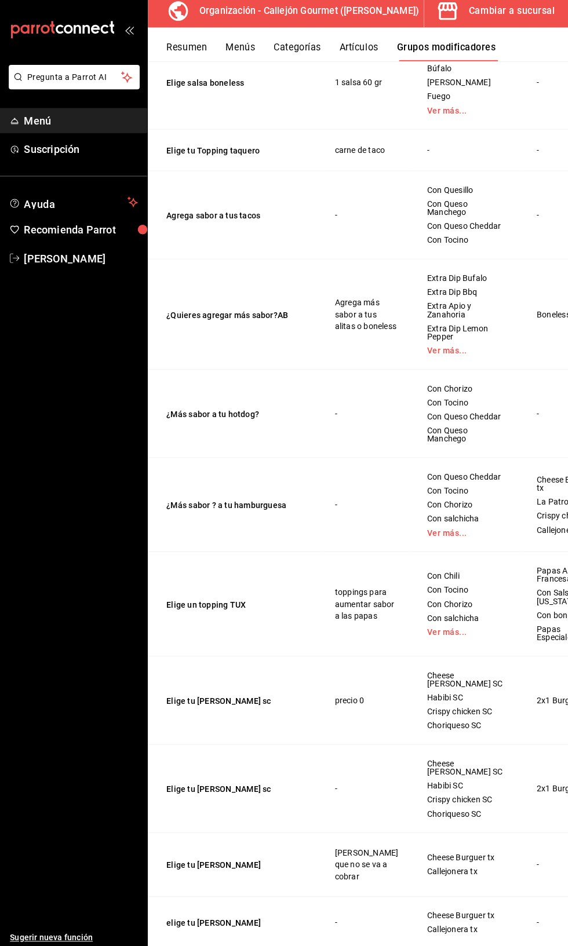
scroll to position [0, 1]
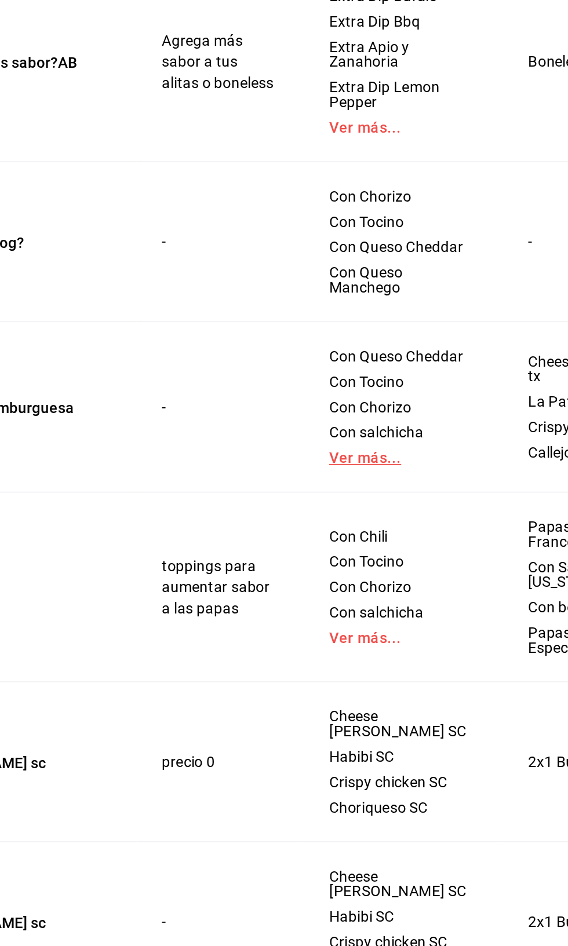
click at [437, 537] on link "Ver más..." at bounding box center [466, 533] width 80 height 8
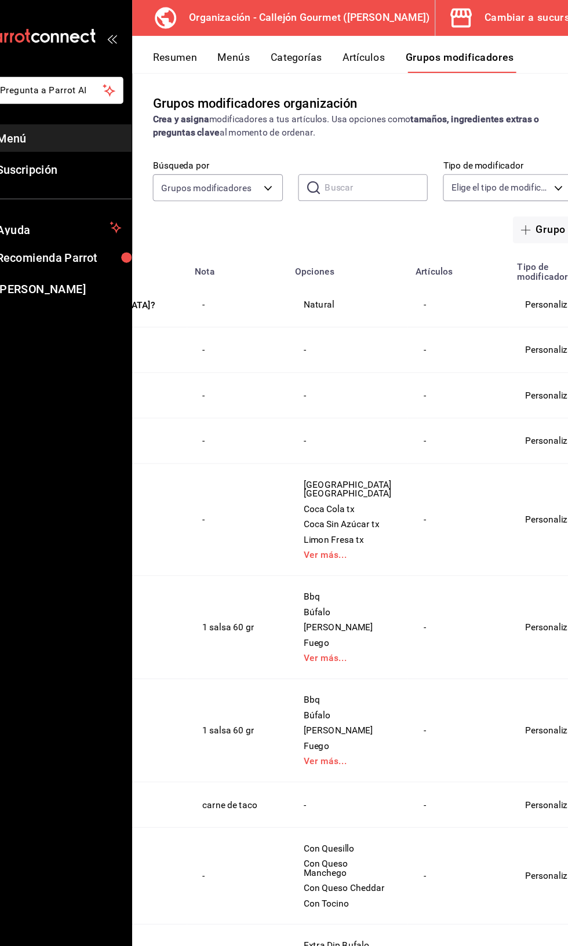
scroll to position [0, 0]
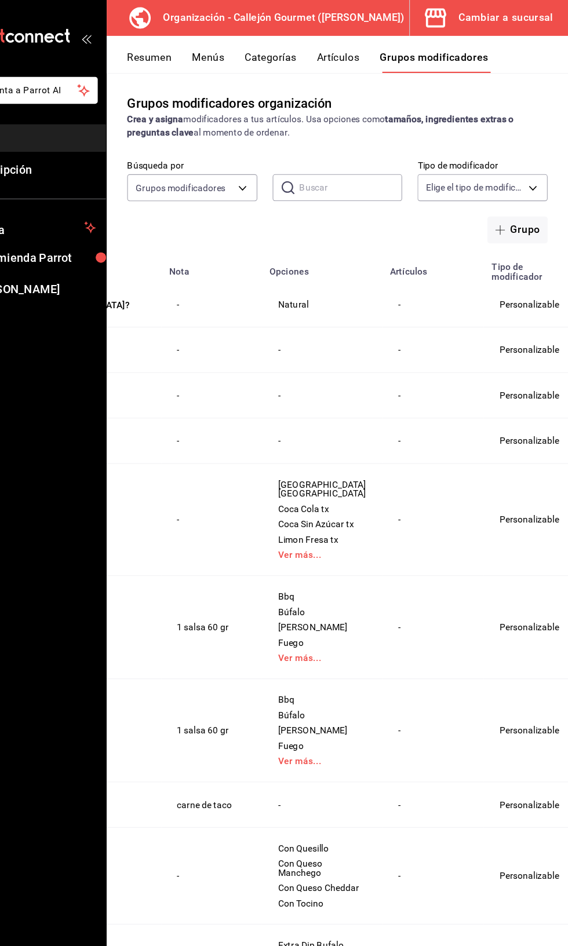
click at [520, 20] on div "Cambiar a sucursal" at bounding box center [511, 16] width 85 height 16
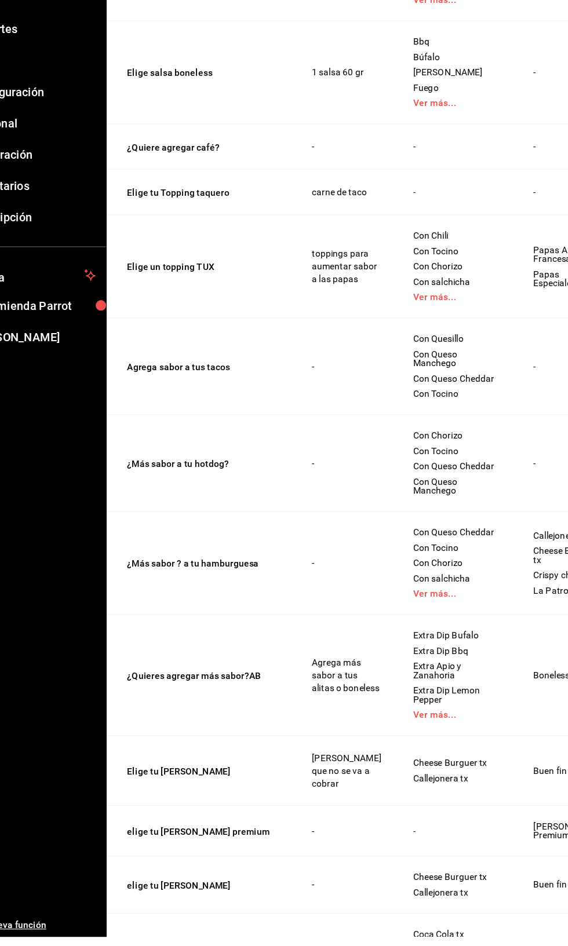
scroll to position [633, 0]
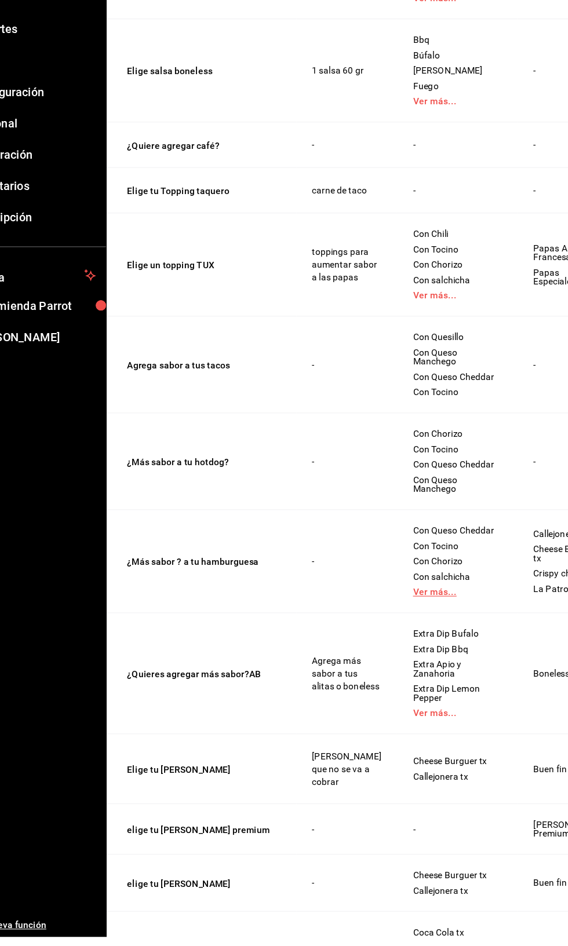
click at [438, 638] on link "Ver más..." at bounding box center [467, 634] width 80 height 8
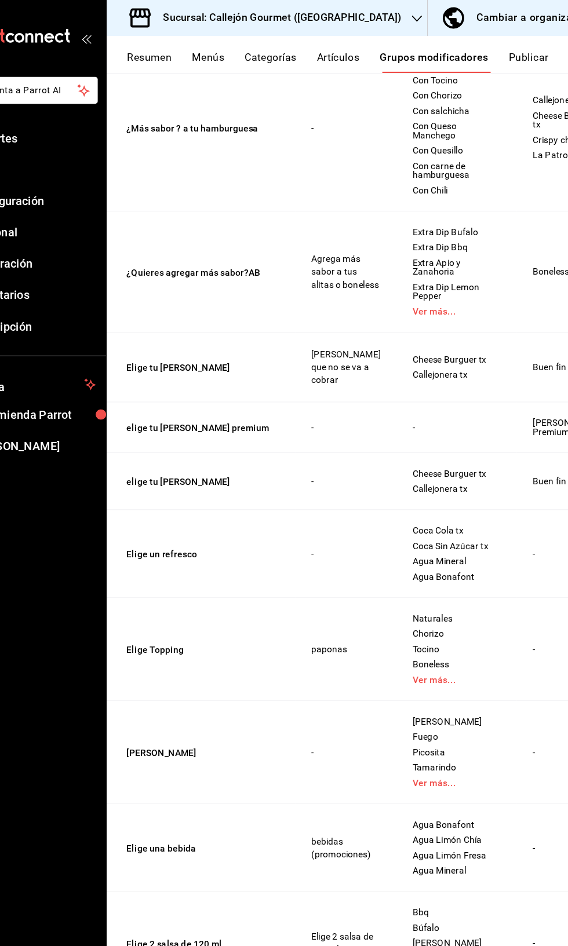
scroll to position [1161, 0]
